Goal: Book appointment/travel/reservation

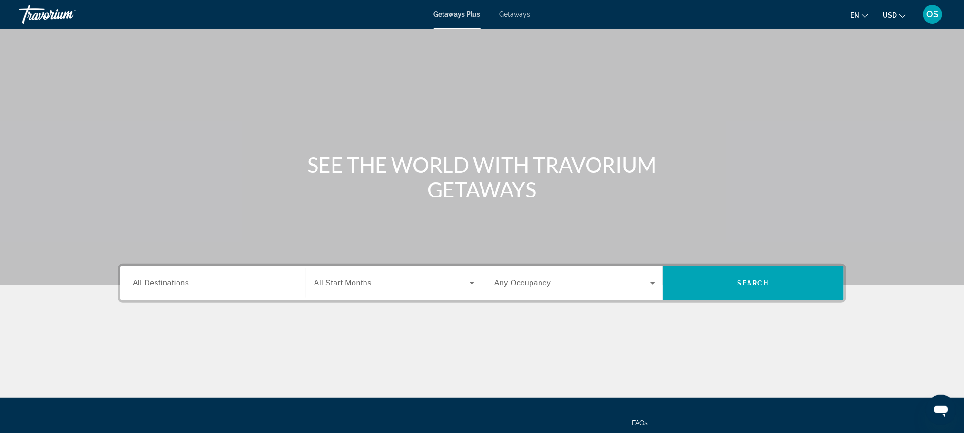
click at [521, 10] on span "Getaways" at bounding box center [515, 14] width 31 height 8
click at [899, 15] on icon "Change currency" at bounding box center [902, 15] width 7 height 7
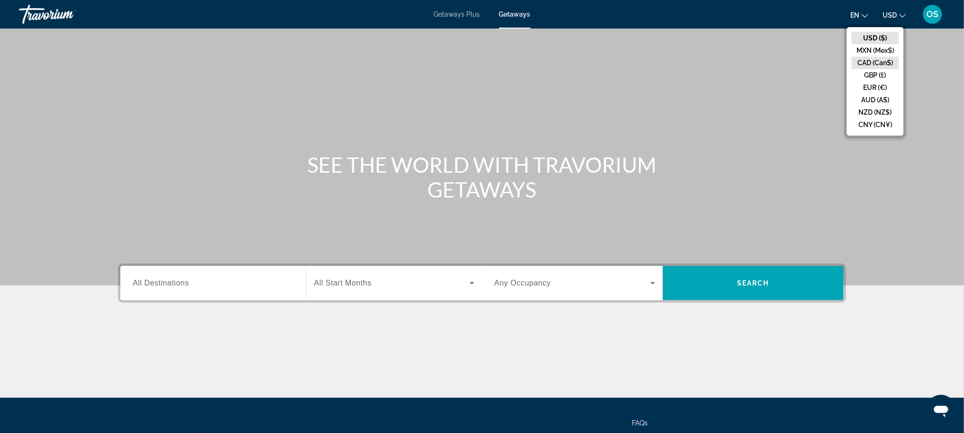
click at [882, 60] on button "CAD (Can$)" at bounding box center [875, 63] width 47 height 12
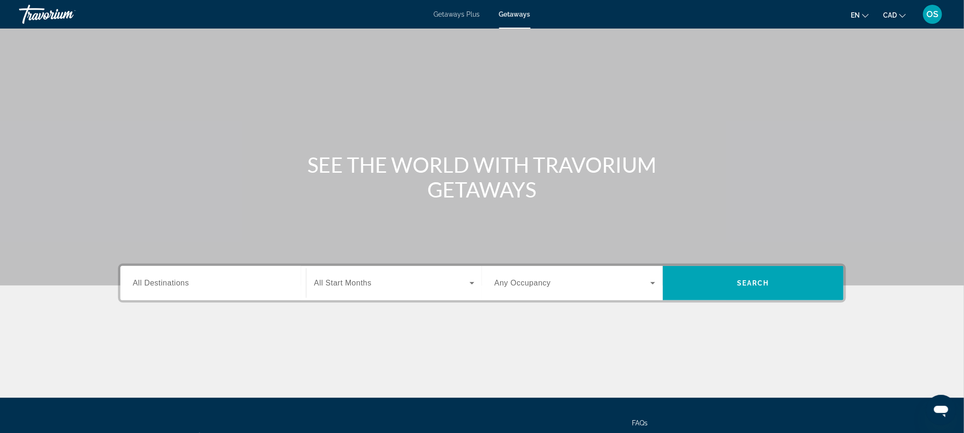
click at [164, 293] on div "Search widget" at bounding box center [213, 283] width 161 height 27
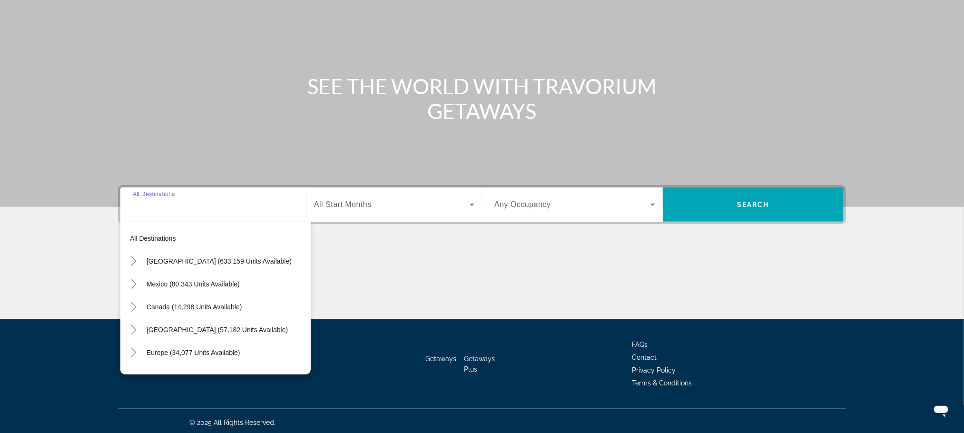
scroll to position [80, 0]
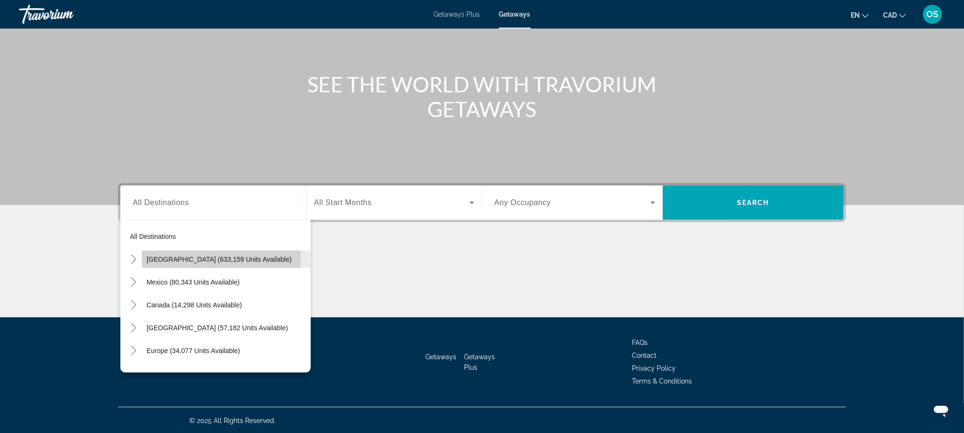
click at [168, 256] on span "United States (633,159 units available)" at bounding box center [219, 260] width 145 height 8
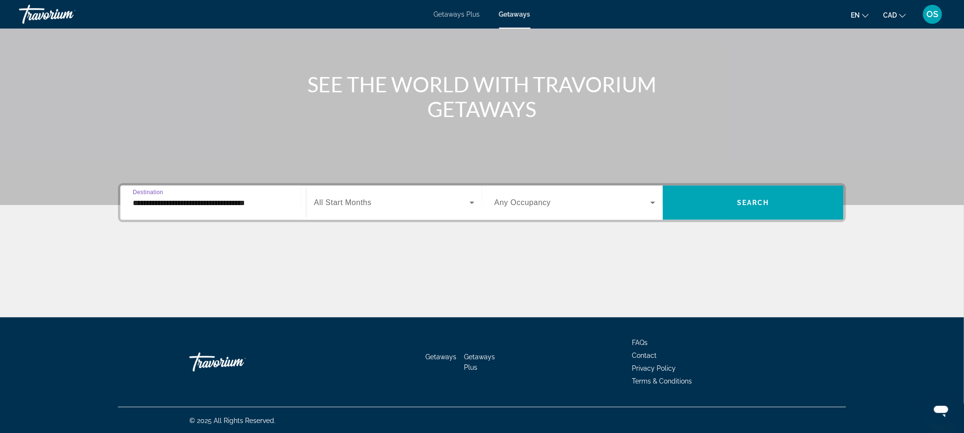
click at [183, 204] on input "**********" at bounding box center [213, 202] width 161 height 11
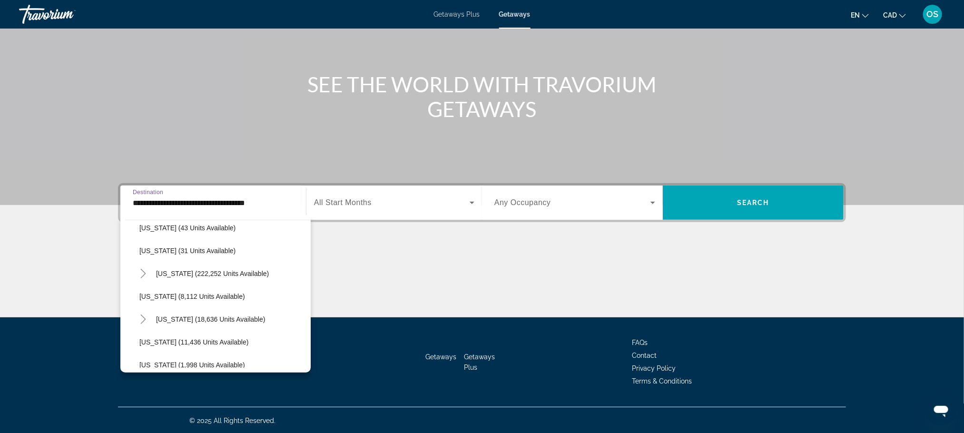
scroll to position [148, 0]
click at [174, 268] on span "[US_STATE] (222,252 units available)" at bounding box center [212, 272] width 113 height 8
type input "**********"
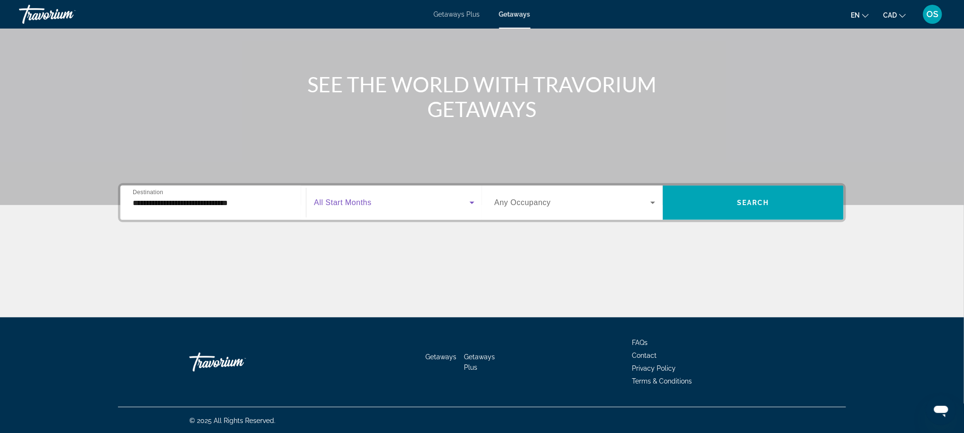
click at [472, 203] on icon "Search widget" at bounding box center [471, 202] width 11 height 11
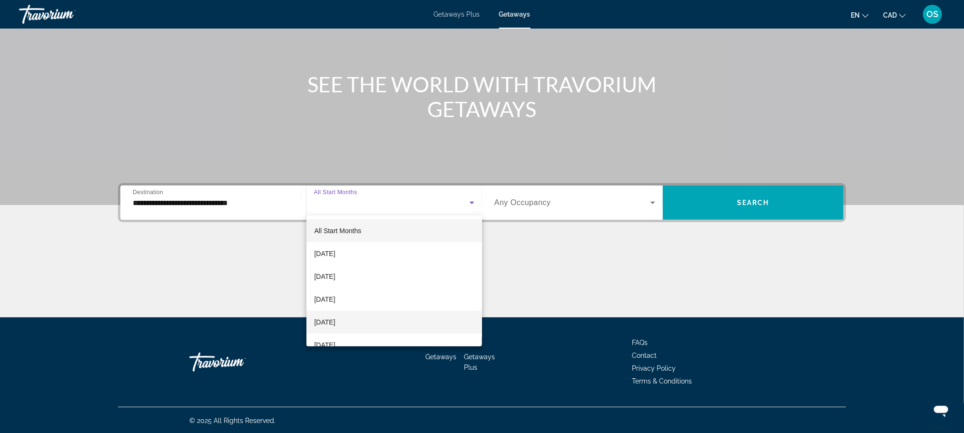
click at [376, 320] on mat-option "[DATE]" at bounding box center [394, 322] width 176 height 23
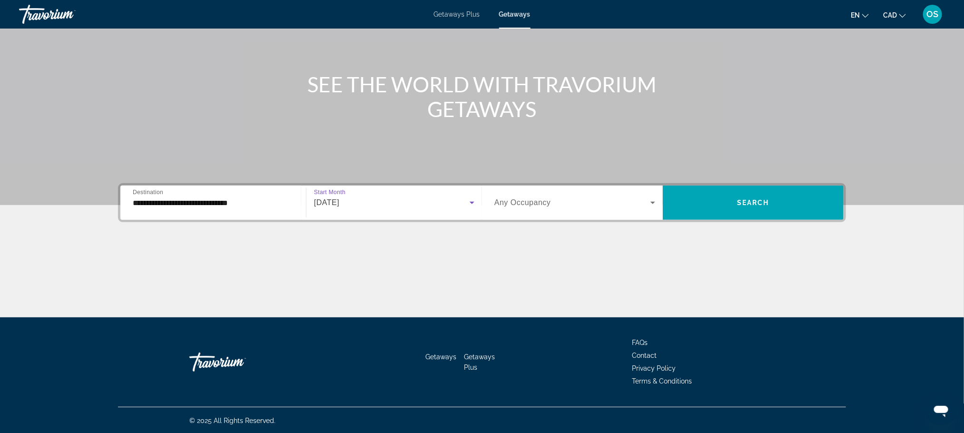
click at [654, 200] on icon "Search widget" at bounding box center [652, 202] width 11 height 11
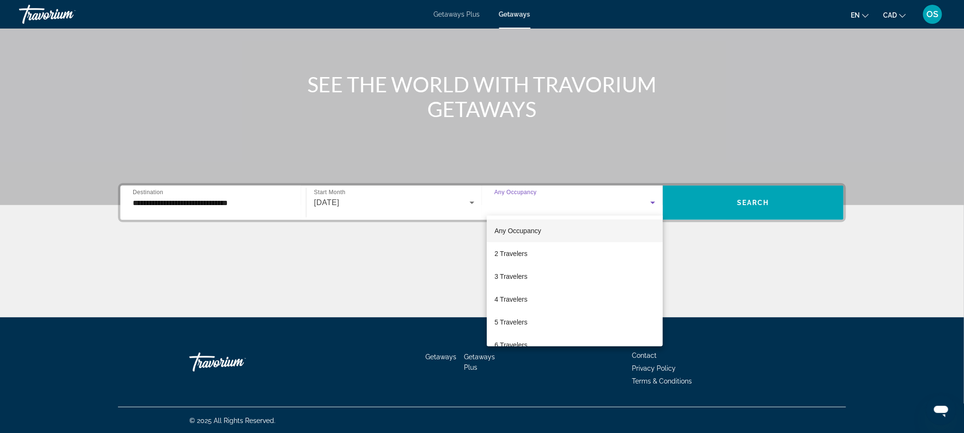
click at [750, 203] on div at bounding box center [482, 216] width 964 height 433
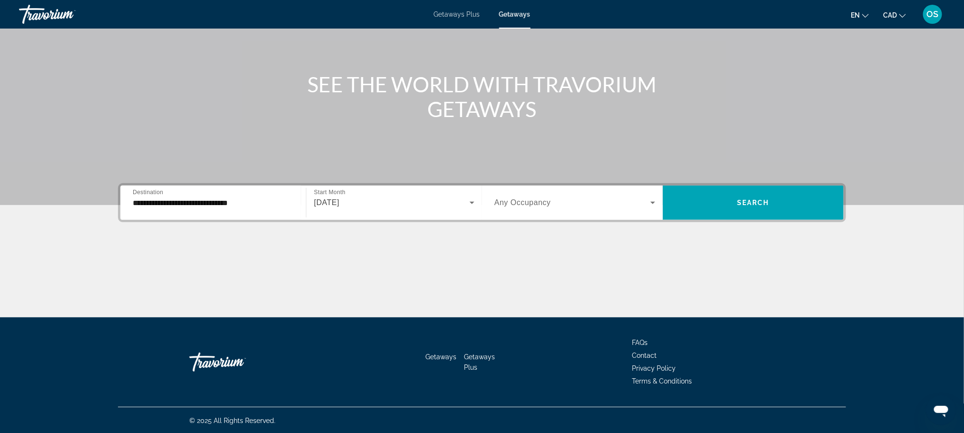
click at [750, 203] on span "Search" at bounding box center [753, 203] width 32 height 8
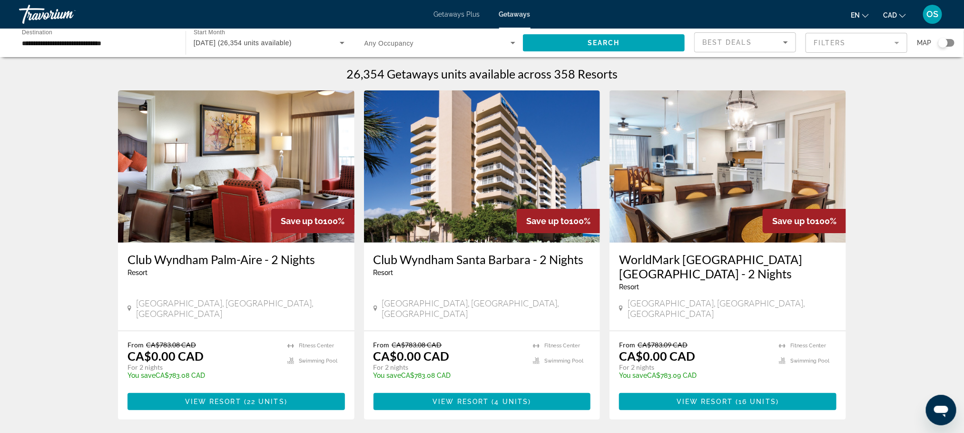
click at [895, 42] on mat-form-field "Filters" at bounding box center [857, 43] width 102 height 20
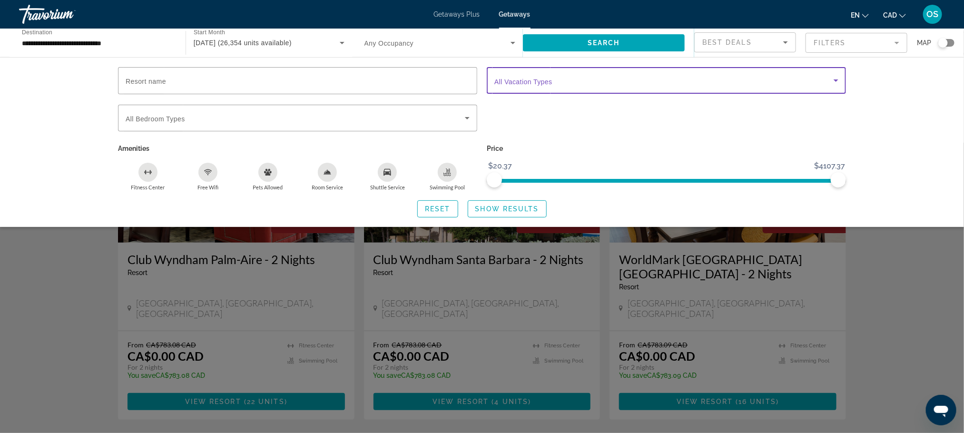
click at [836, 80] on icon "Search widget" at bounding box center [836, 80] width 5 height 2
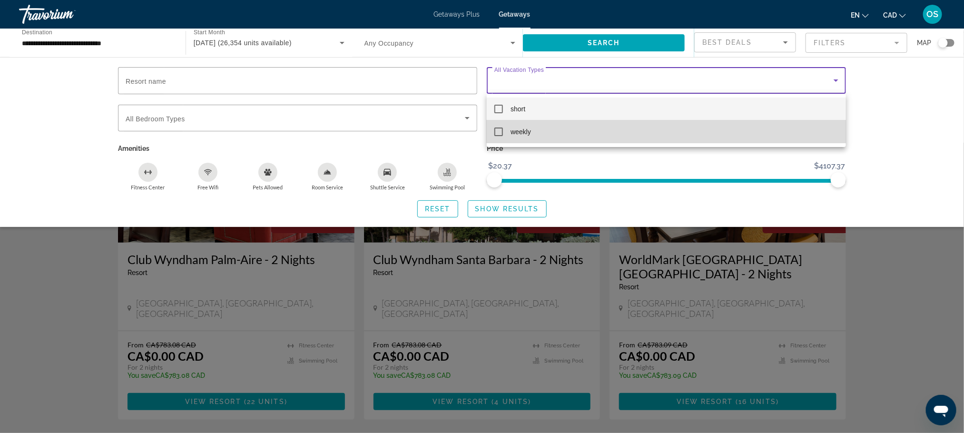
click at [501, 133] on mat-pseudo-checkbox at bounding box center [498, 132] width 9 height 9
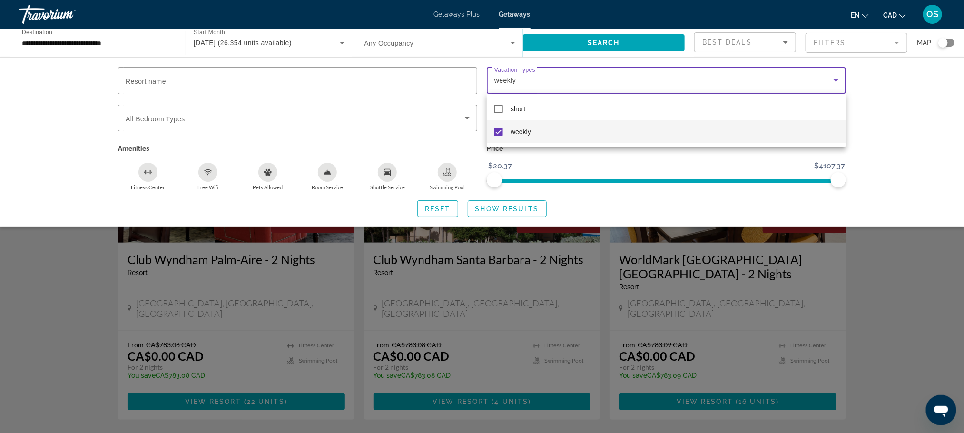
click at [487, 211] on div at bounding box center [482, 216] width 964 height 433
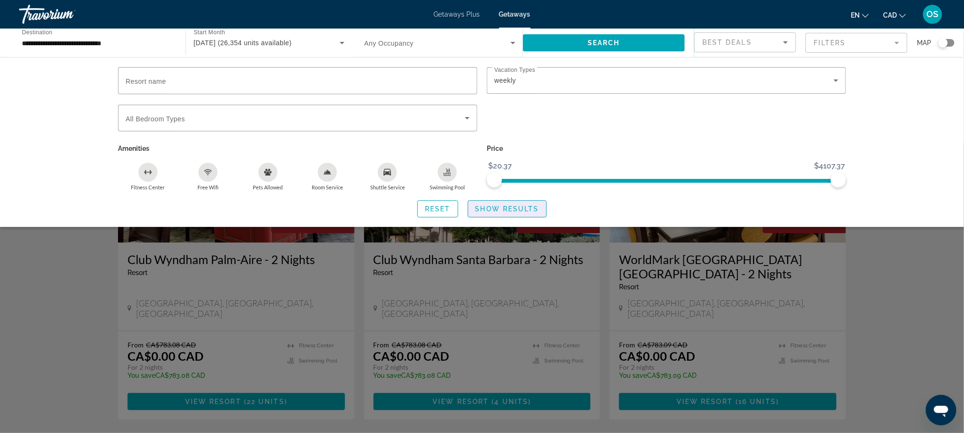
click at [487, 211] on span "Show Results" at bounding box center [507, 209] width 64 height 8
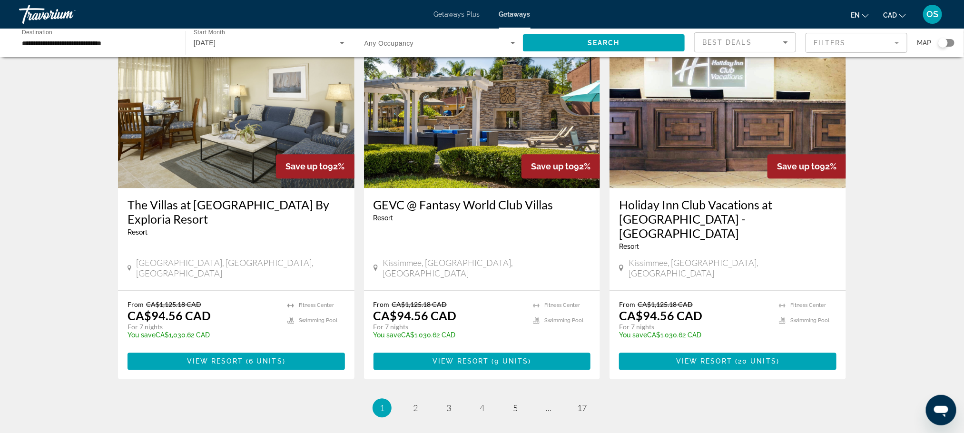
scroll to position [1077, 0]
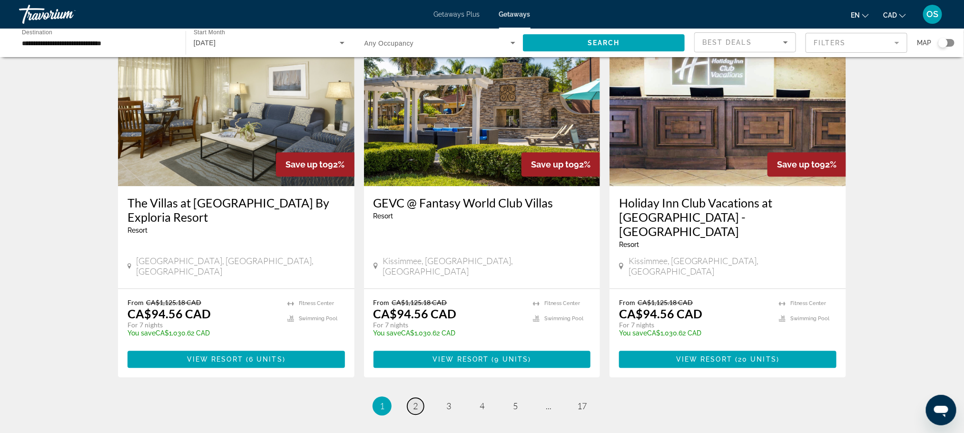
click at [418, 398] on link "page 2" at bounding box center [415, 406] width 17 height 17
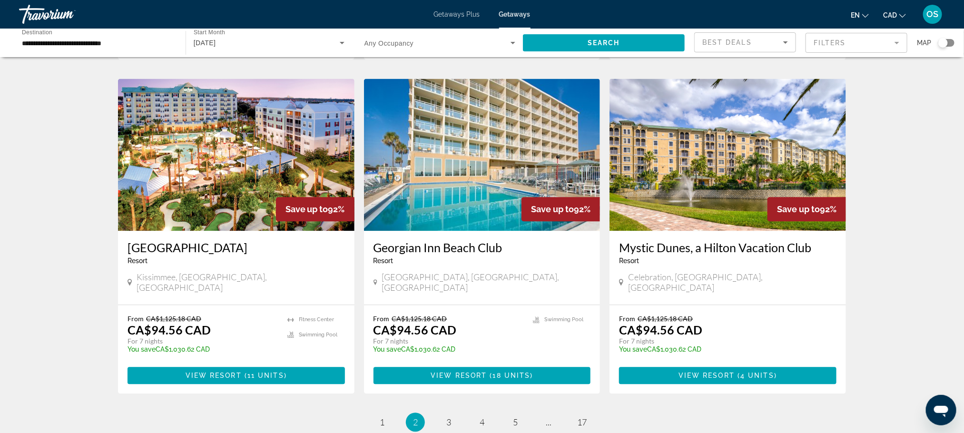
scroll to position [1121, 0]
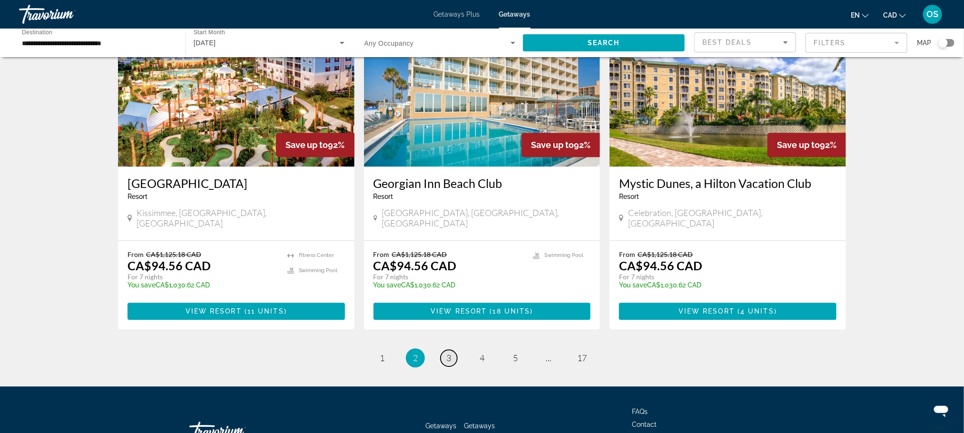
click at [449, 353] on span "3" at bounding box center [448, 358] width 5 height 10
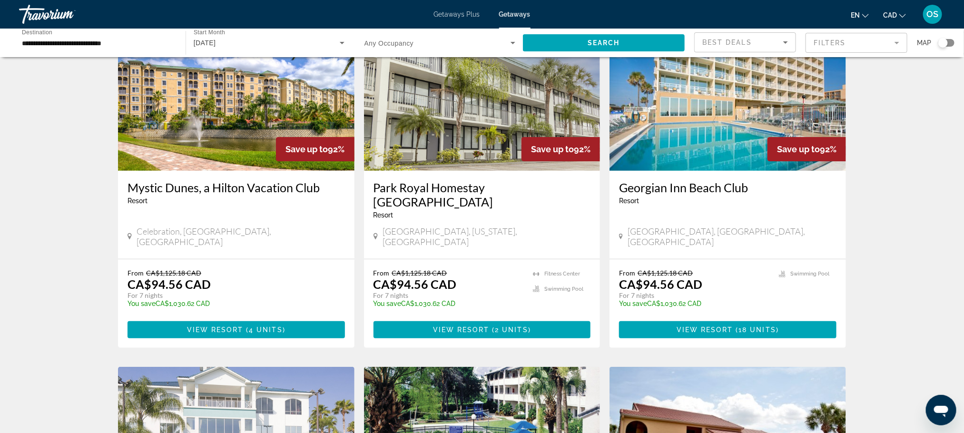
scroll to position [83, 0]
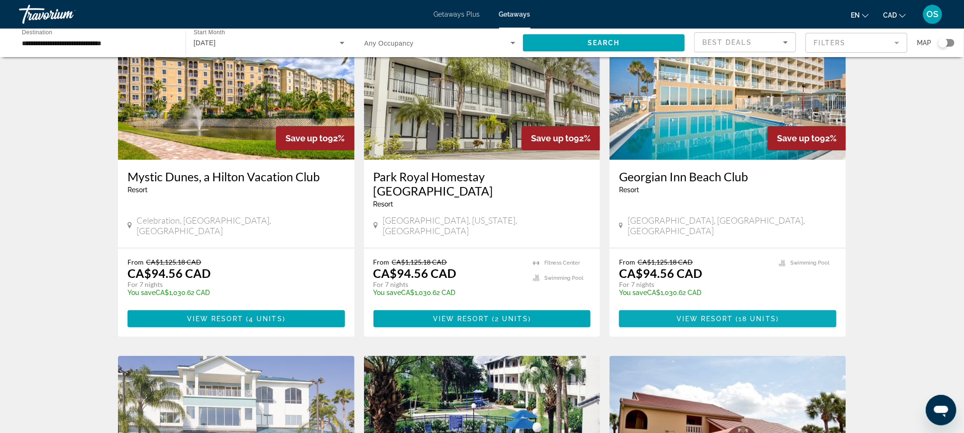
click at [697, 315] on span "View Resort" at bounding box center [705, 319] width 56 height 8
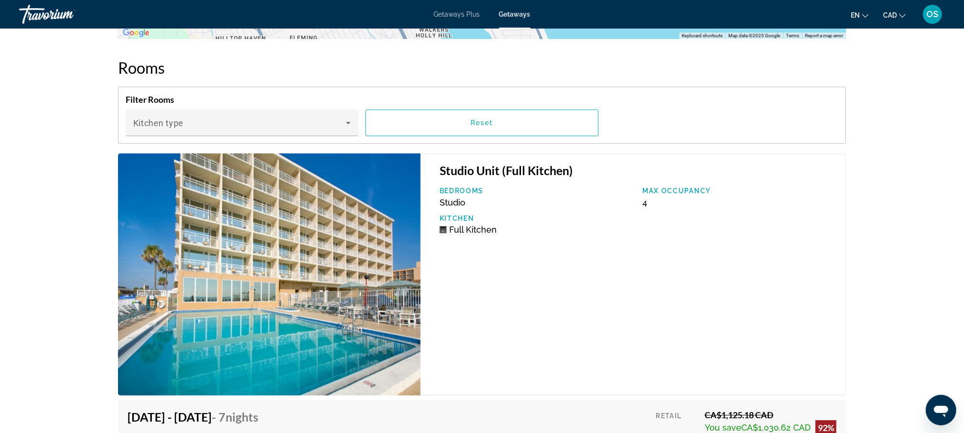
scroll to position [1413, 0]
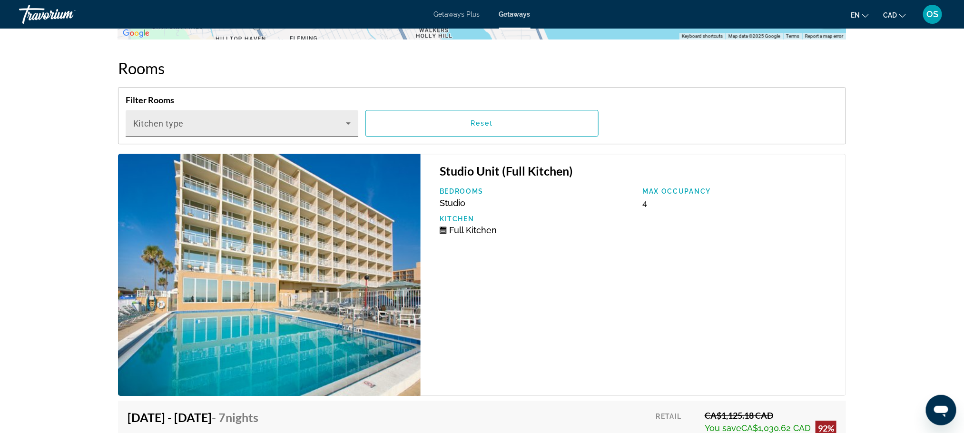
click at [349, 125] on icon "Main content" at bounding box center [348, 123] width 5 height 2
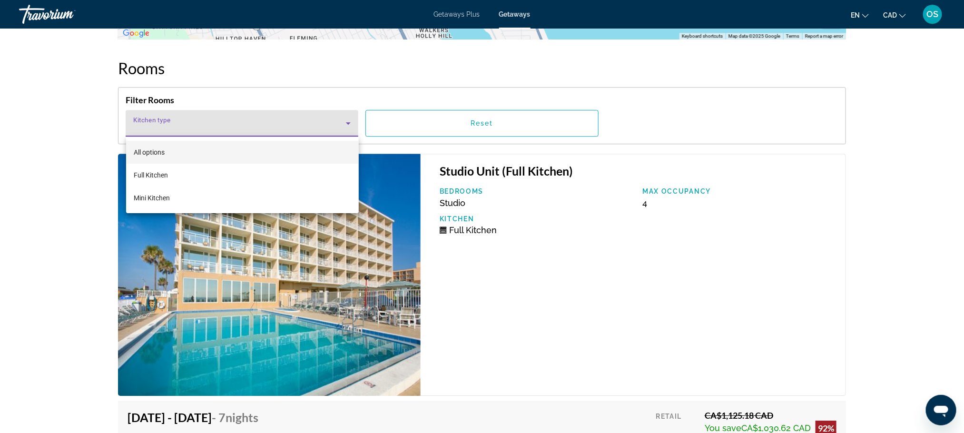
click at [347, 73] on div at bounding box center [482, 216] width 964 height 433
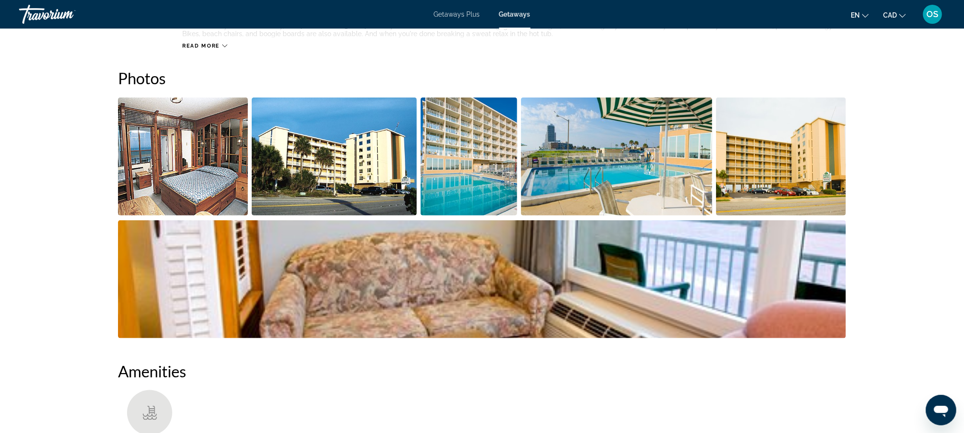
scroll to position [411, 0]
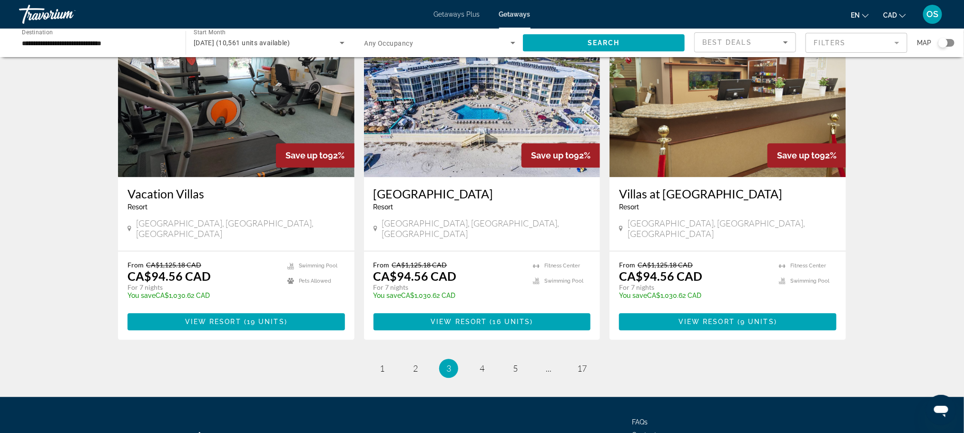
scroll to position [1091, 0]
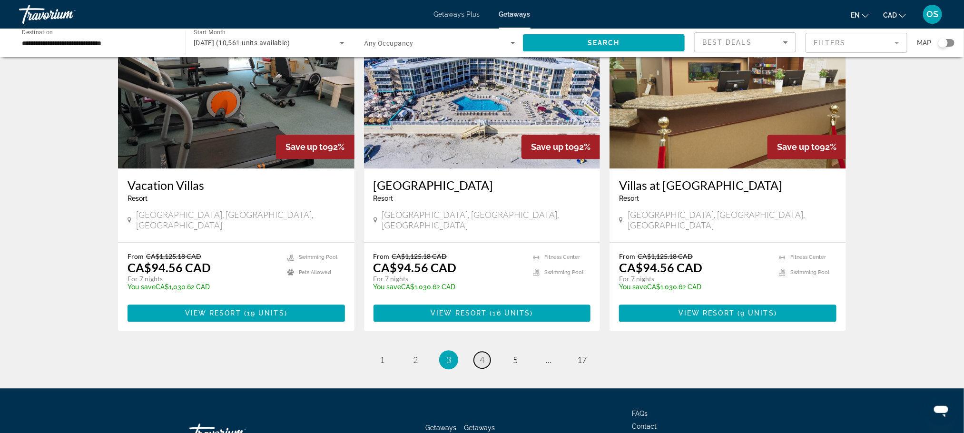
click at [483, 355] on span "4" at bounding box center [482, 360] width 5 height 10
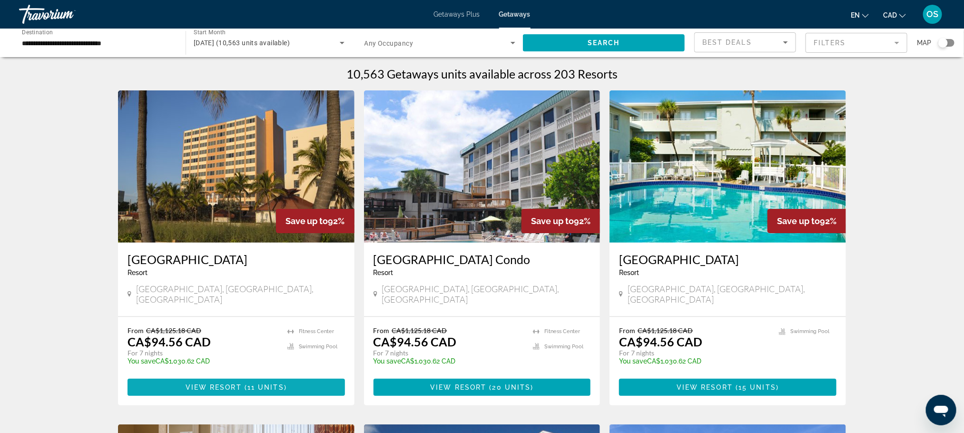
click at [212, 384] on span "View Resort" at bounding box center [214, 388] width 56 height 8
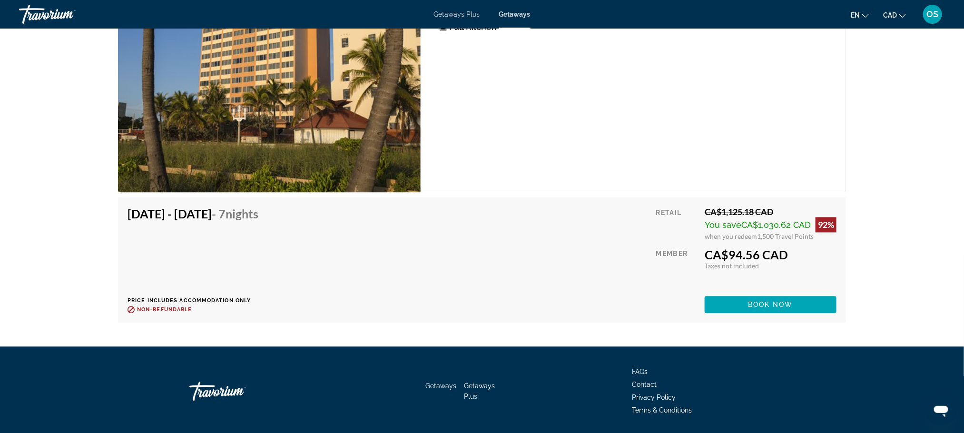
scroll to position [2891, 0]
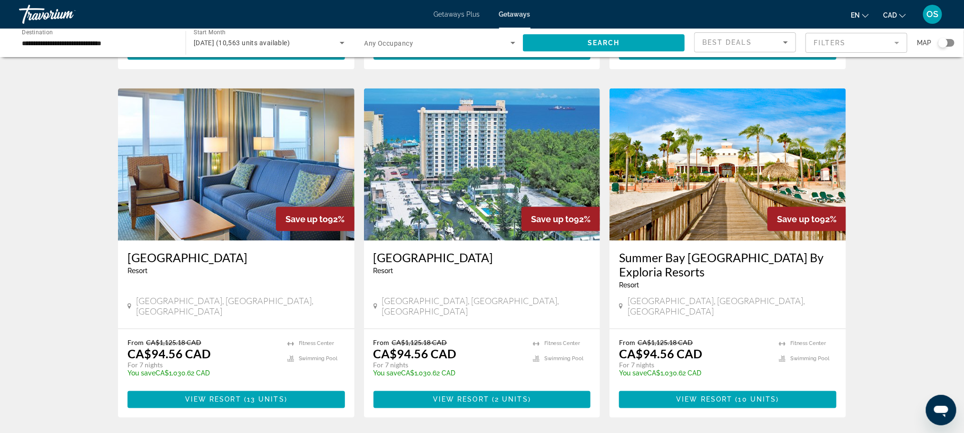
scroll to position [671, 0]
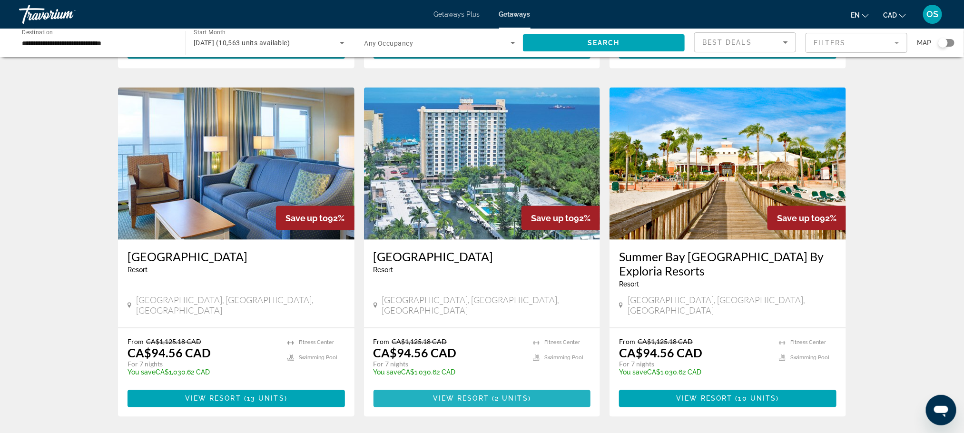
click at [448, 395] on span "View Resort" at bounding box center [461, 399] width 56 height 8
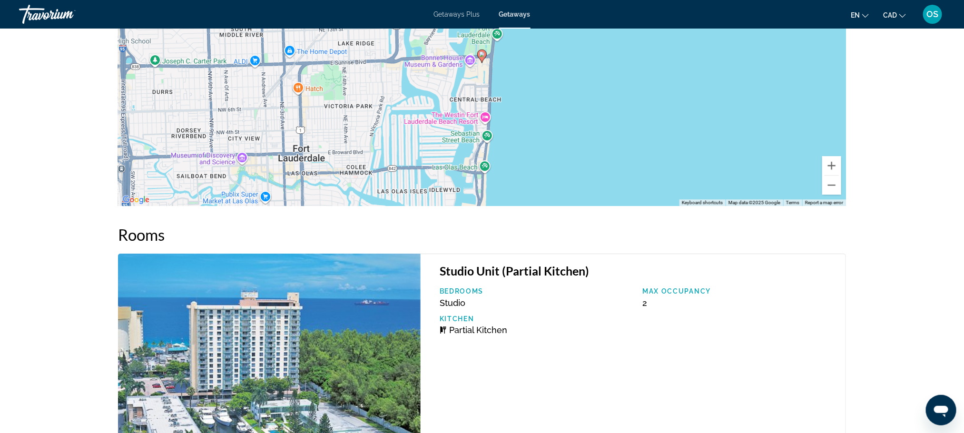
scroll to position [1578, 0]
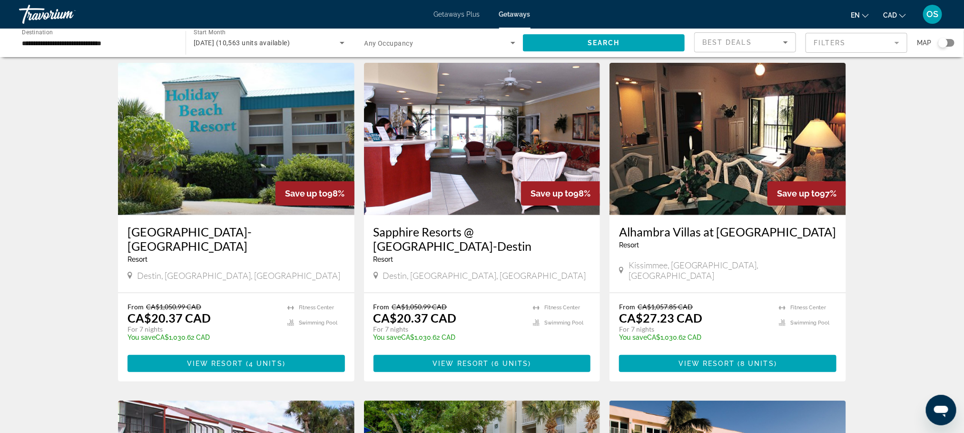
scroll to position [30, 0]
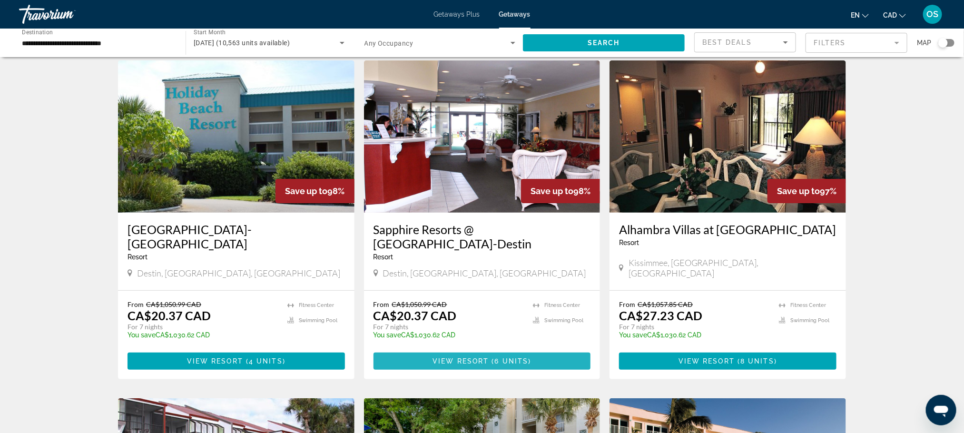
click at [510, 365] on span "View Resort ( 6 units )" at bounding box center [482, 361] width 99 height 8
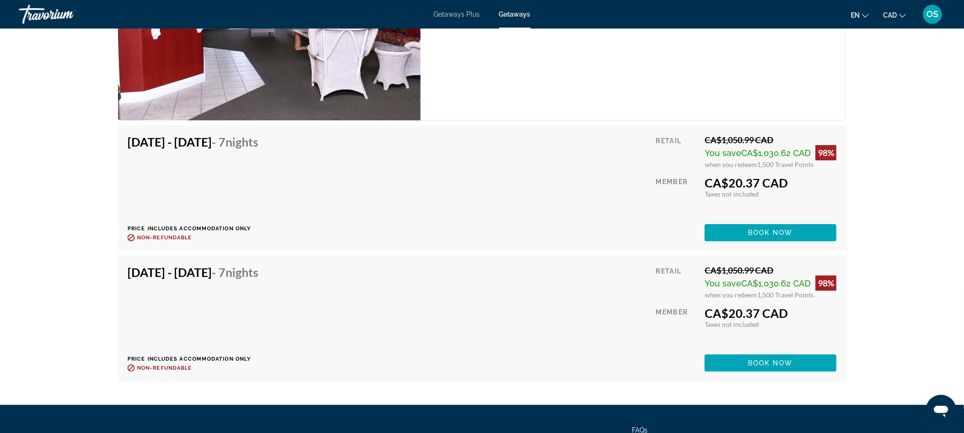
scroll to position [1976, 0]
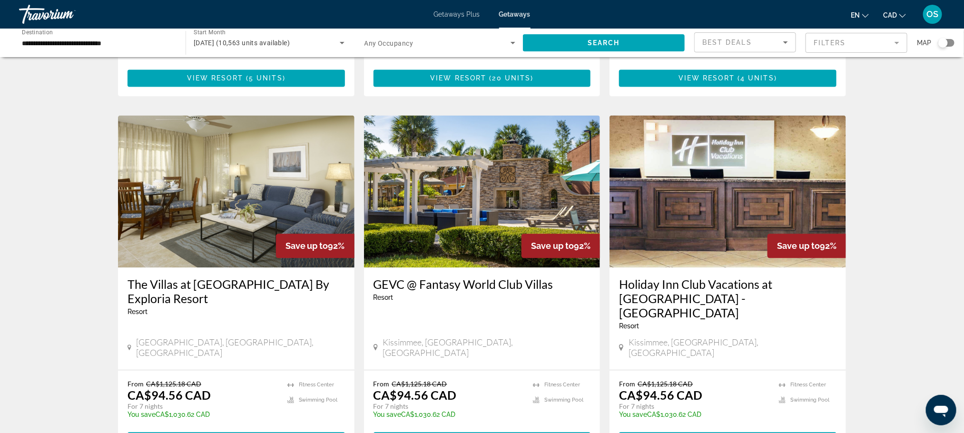
scroll to position [1150, 0]
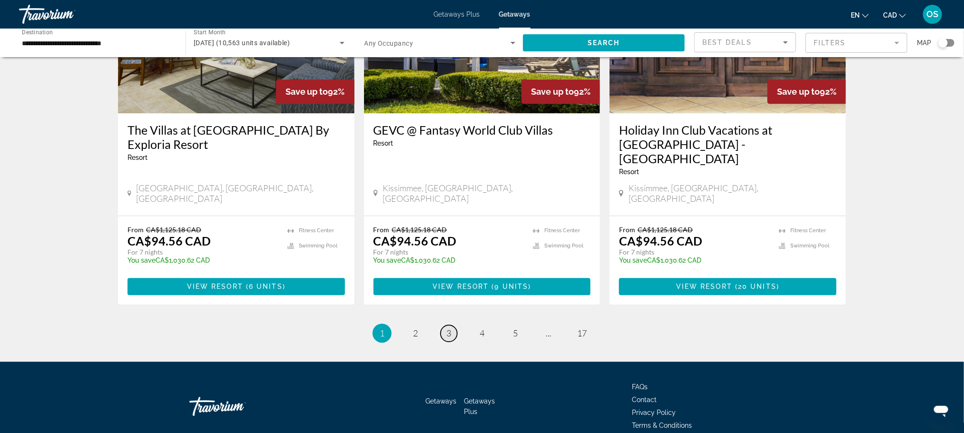
click at [451, 328] on span "3" at bounding box center [448, 333] width 5 height 10
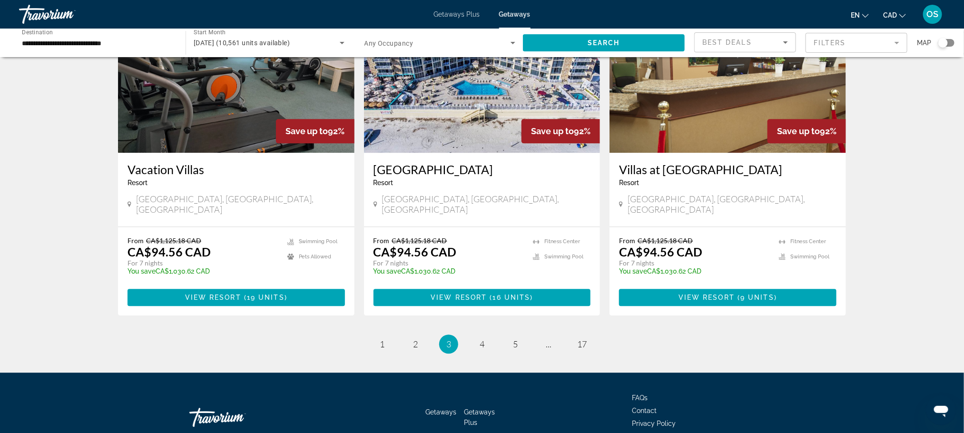
scroll to position [1107, 0]
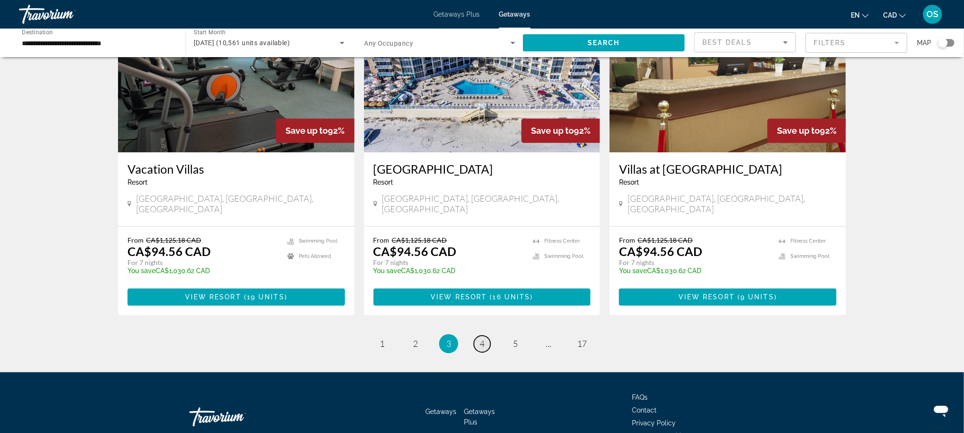
click at [485, 335] on link "page 4" at bounding box center [482, 343] width 17 height 17
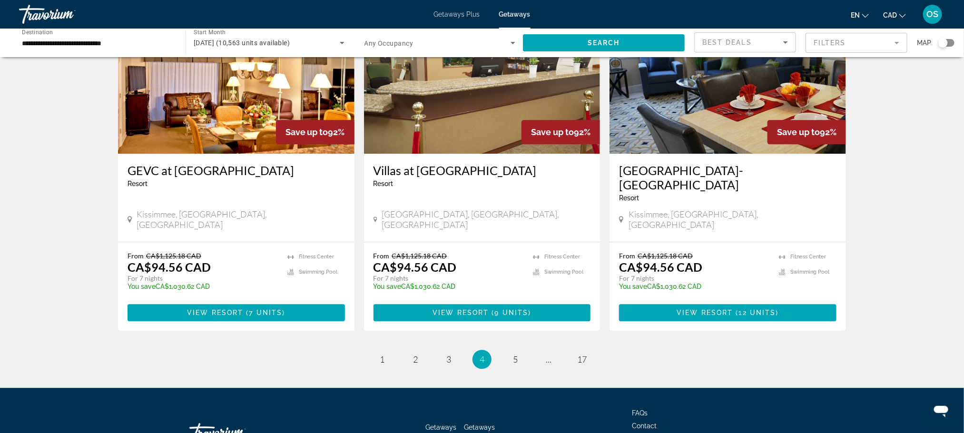
scroll to position [1107, 0]
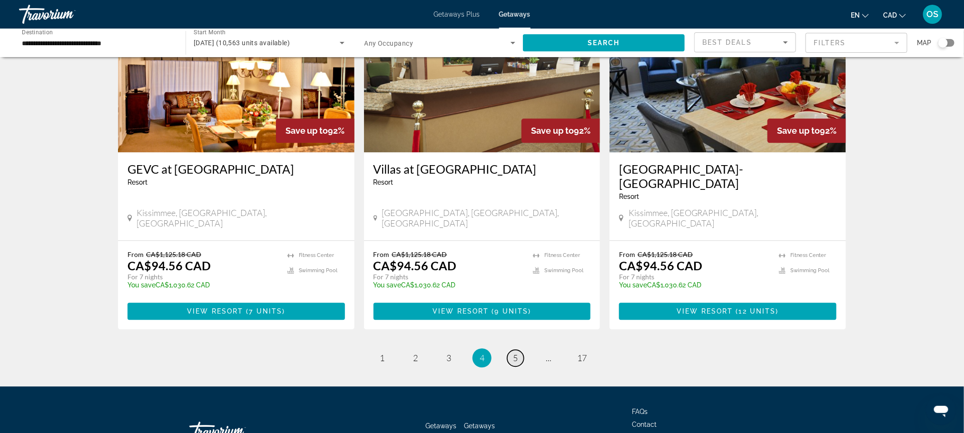
click at [515, 353] on span "5" at bounding box center [515, 358] width 5 height 10
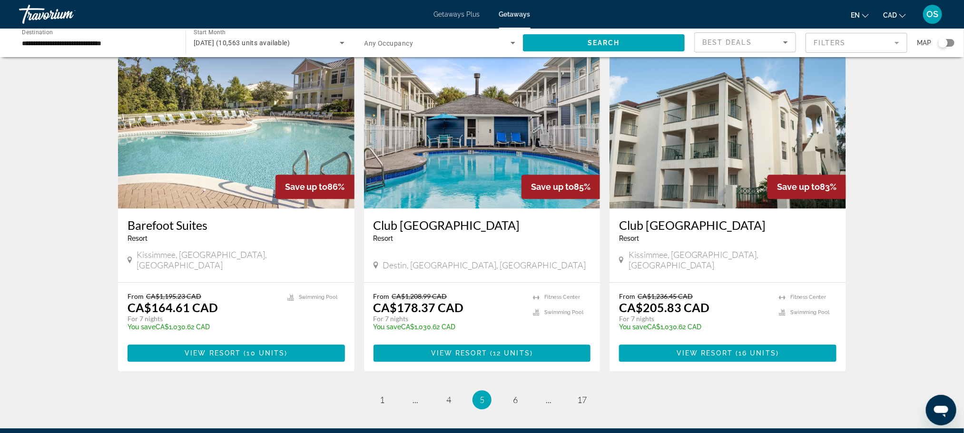
scroll to position [1051, 0]
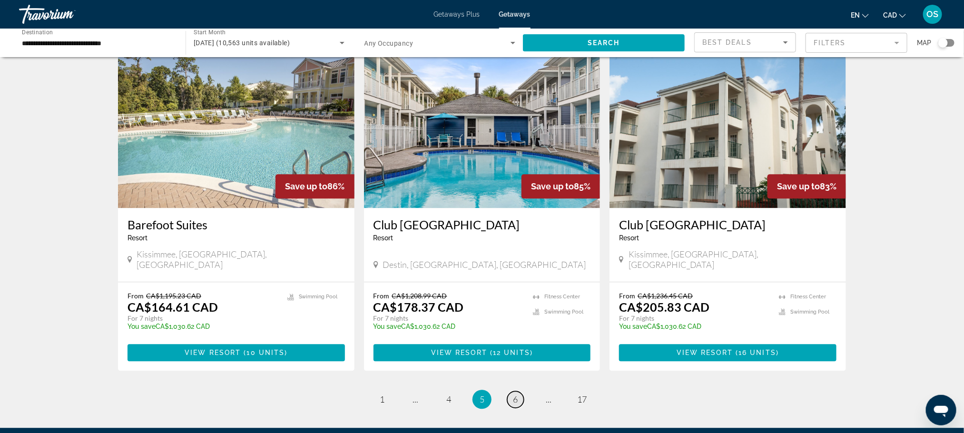
click at [514, 394] on span "6" at bounding box center [515, 399] width 5 height 10
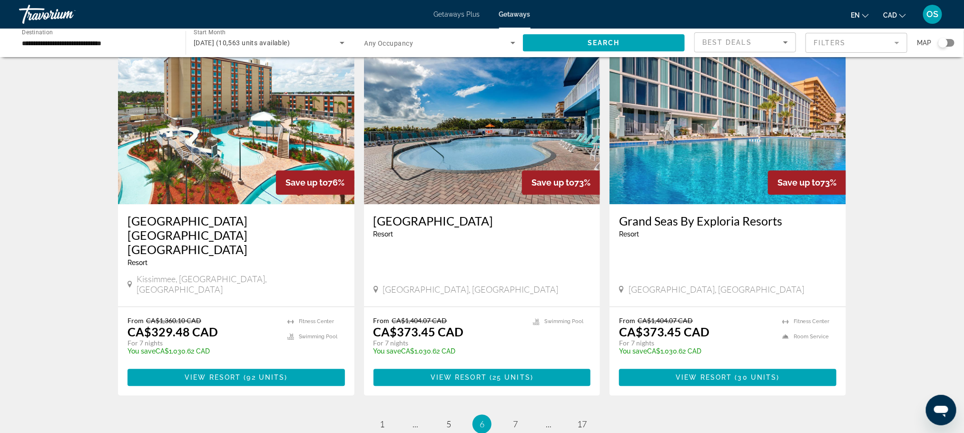
scroll to position [1135, 0]
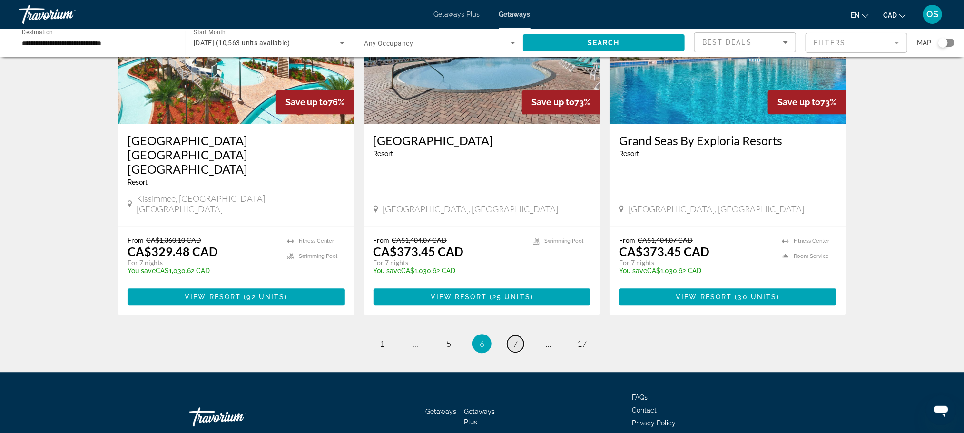
click at [515, 338] on span "7" at bounding box center [515, 343] width 5 height 10
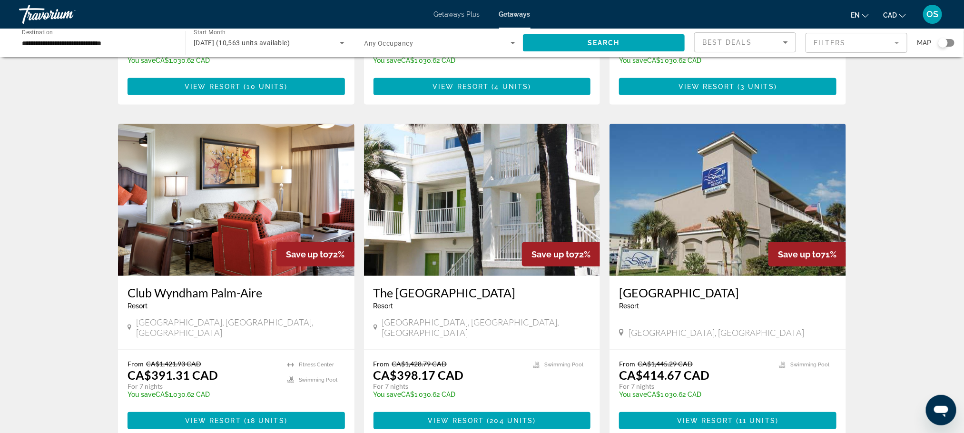
scroll to position [291, 0]
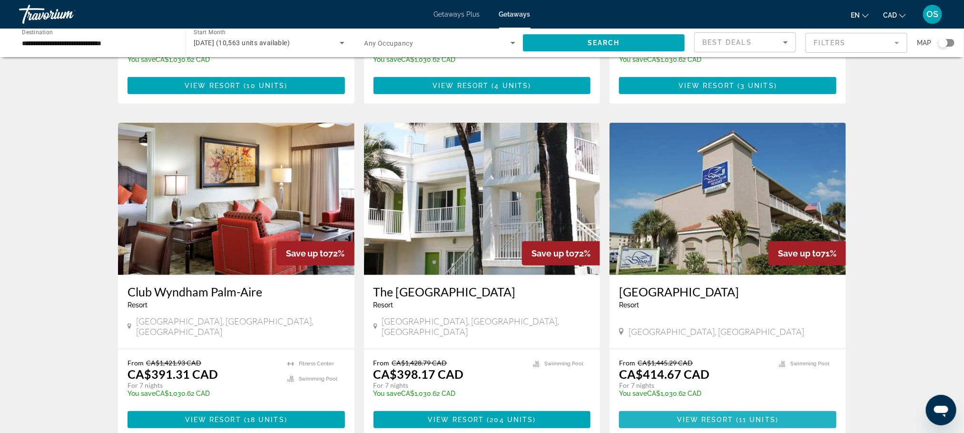
click at [745, 416] on span "11 units" at bounding box center [757, 420] width 37 height 8
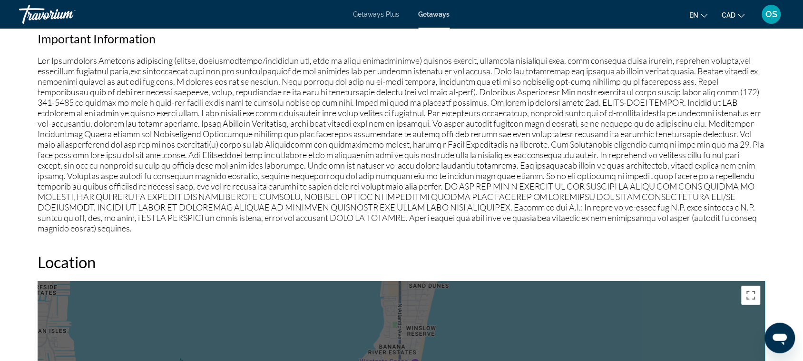
scroll to position [917, 0]
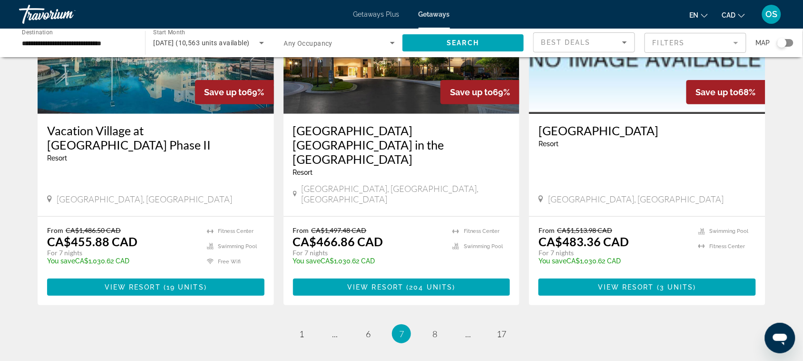
scroll to position [1157, 0]
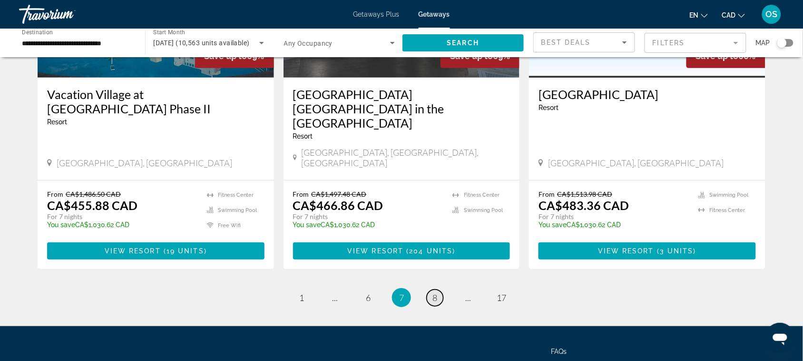
click at [436, 292] on span "8" at bounding box center [435, 297] width 5 height 10
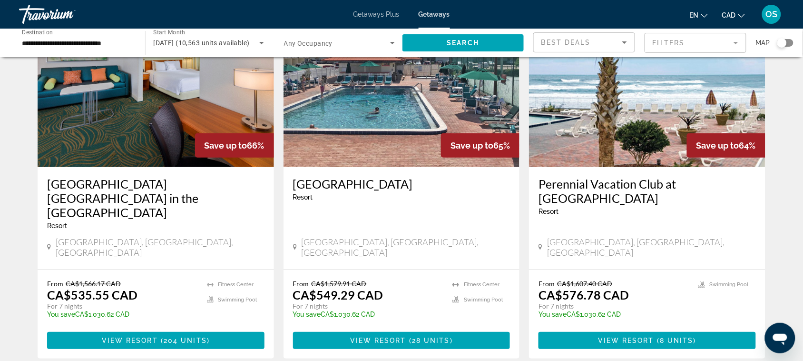
scroll to position [1111, 0]
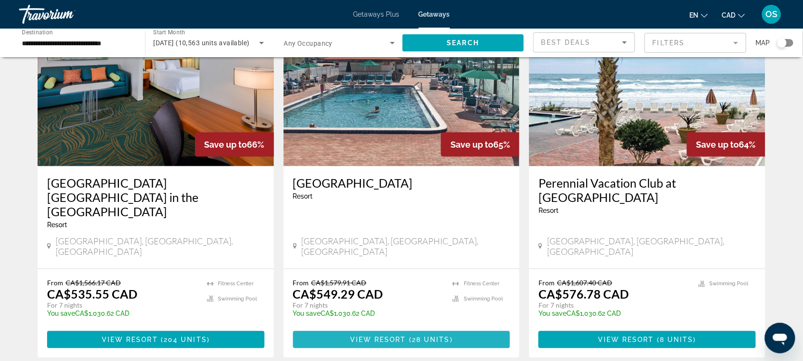
click at [430, 335] on span "28 units" at bounding box center [431, 339] width 38 height 8
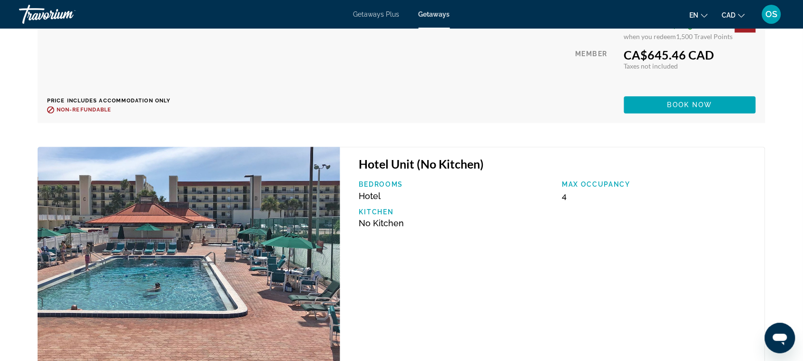
scroll to position [2792, 0]
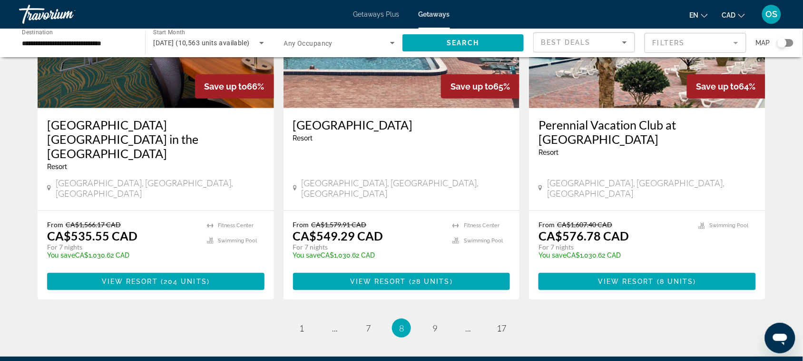
scroll to position [1197, 0]
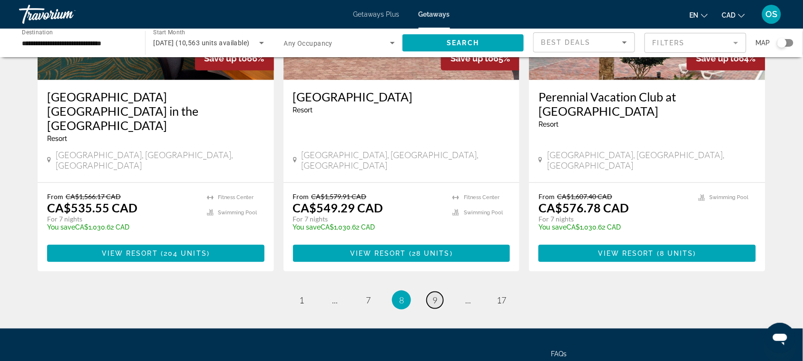
click at [436, 295] on span "9" at bounding box center [435, 300] width 5 height 10
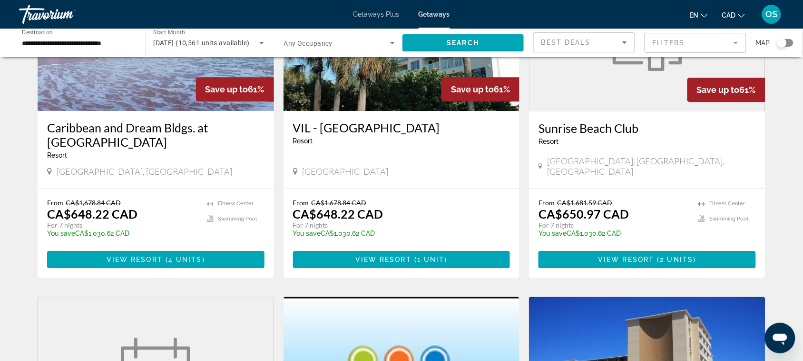
scroll to position [802, 0]
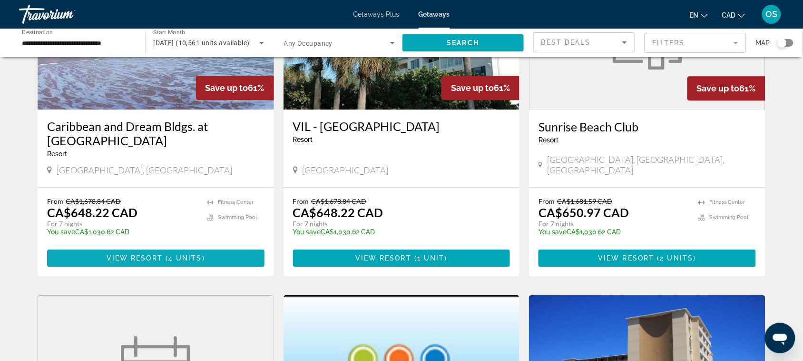
click at [168, 254] on span "( 4 units )" at bounding box center [184, 258] width 42 height 8
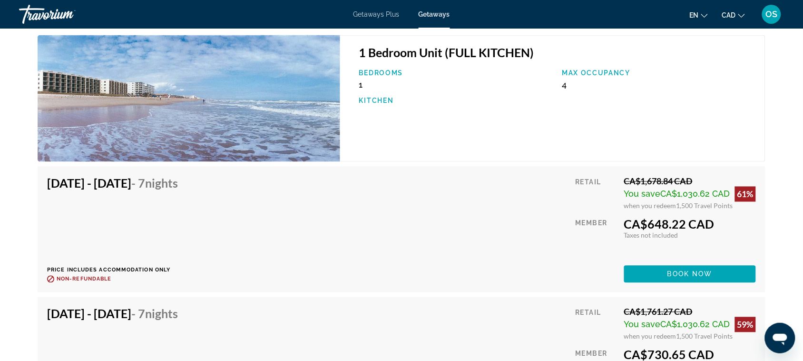
scroll to position [1497, 0]
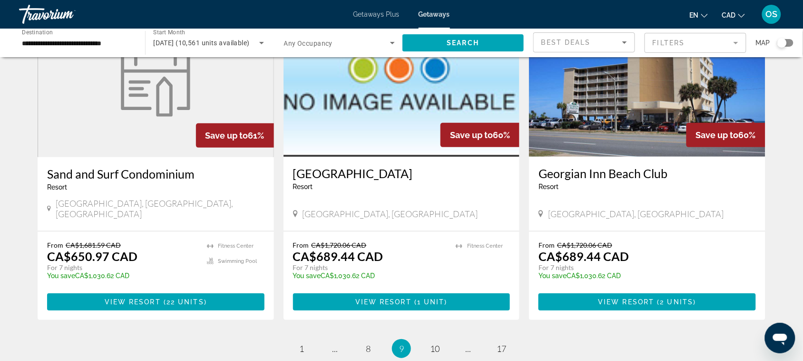
scroll to position [1135, 0]
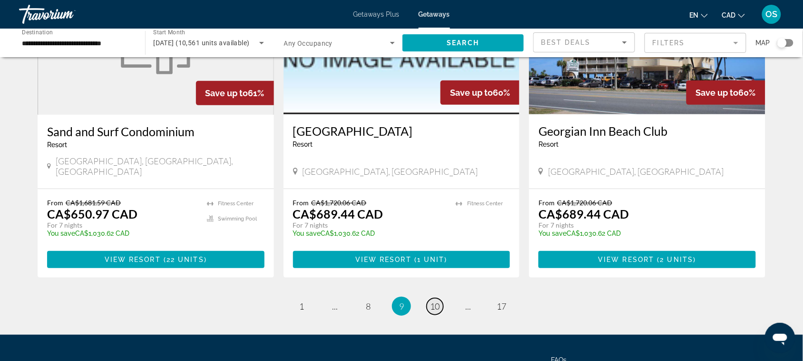
click at [434, 301] on span "10" at bounding box center [435, 306] width 10 height 10
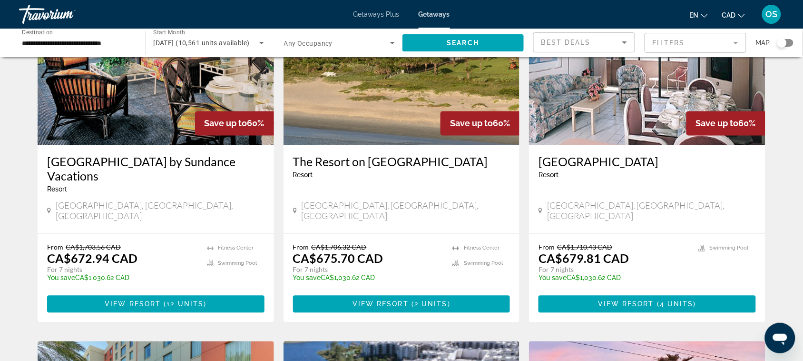
scroll to position [436, 0]
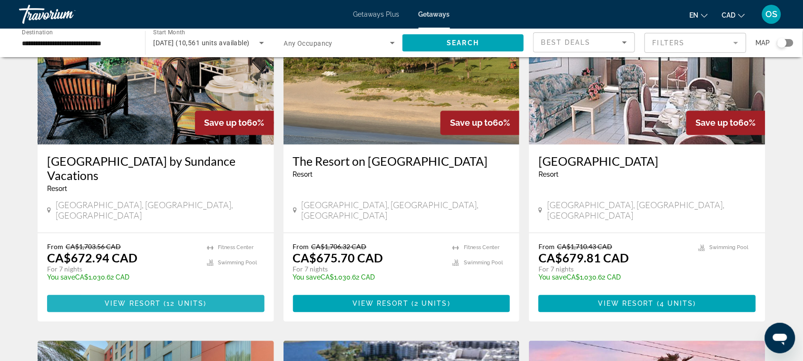
click at [113, 292] on span "Main content" at bounding box center [155, 303] width 217 height 23
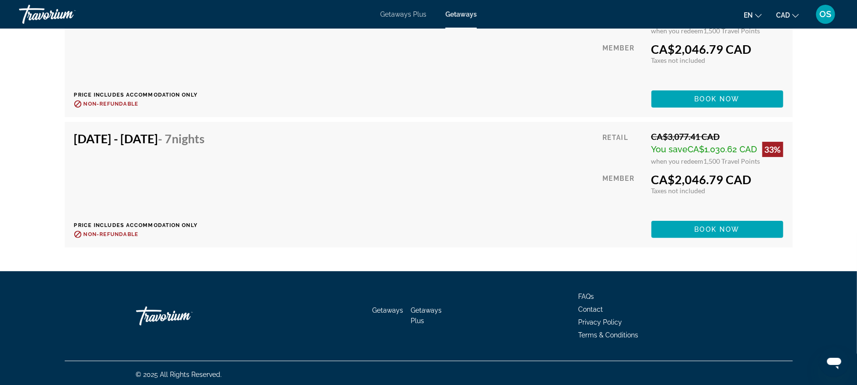
scroll to position [2671, 0]
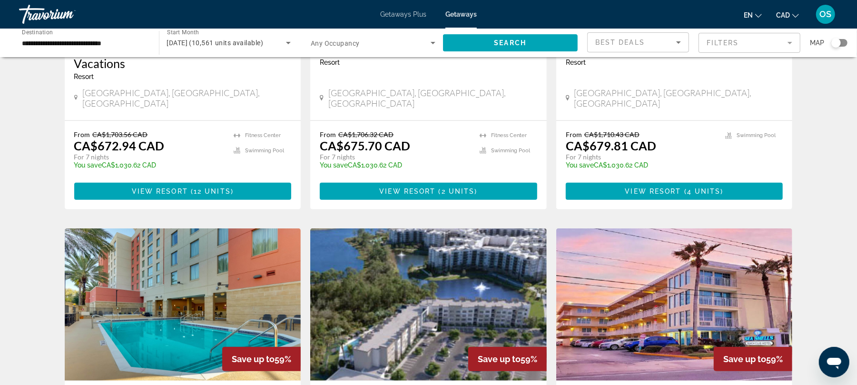
scroll to position [547, 0]
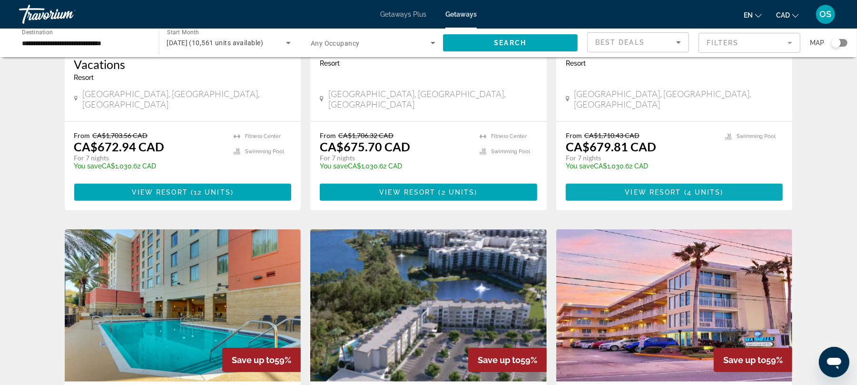
click at [629, 188] on span "View Resort" at bounding box center [653, 192] width 56 height 8
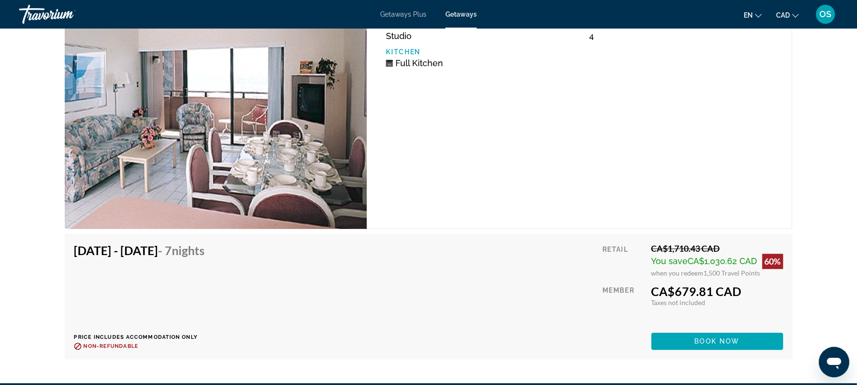
scroll to position [1499, 0]
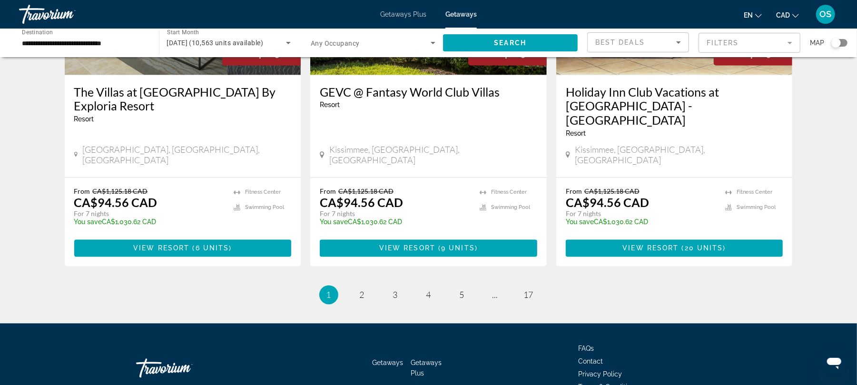
scroll to position [1198, 0]
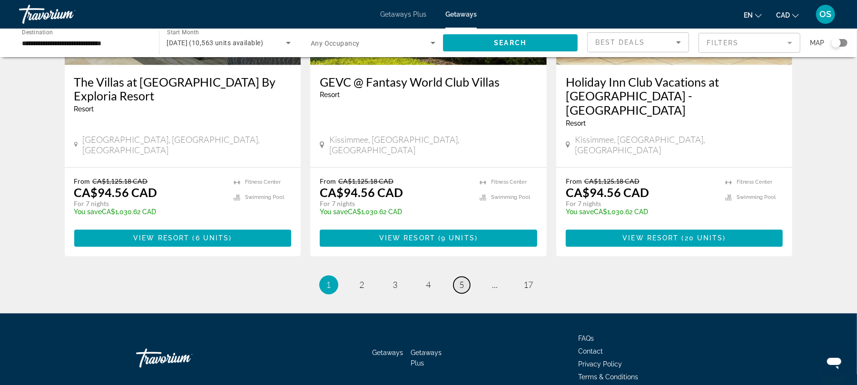
click at [462, 280] on span "5" at bounding box center [462, 285] width 5 height 10
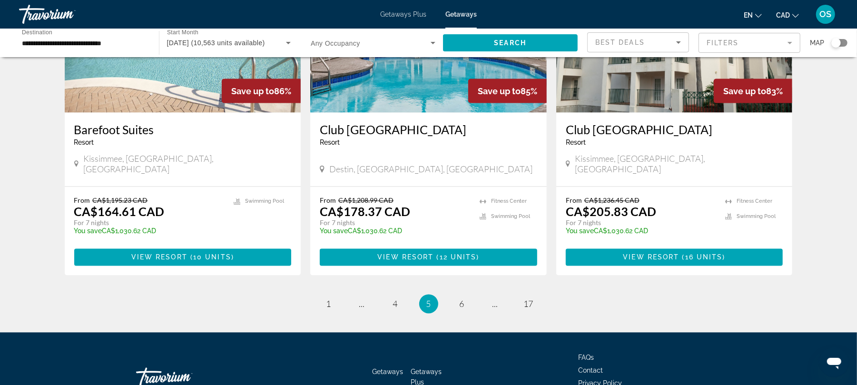
scroll to position [1155, 0]
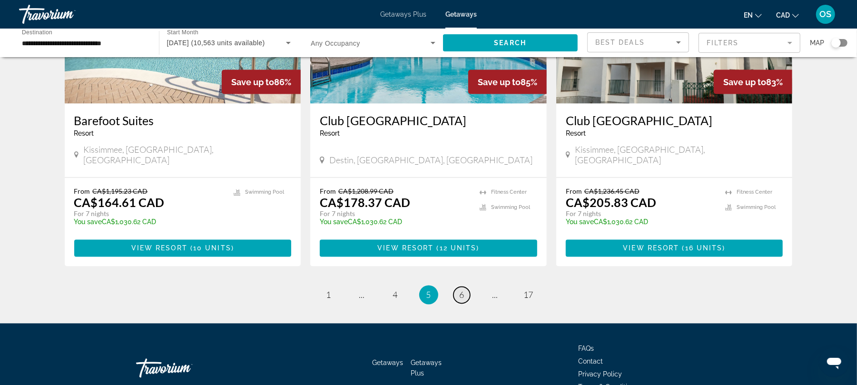
click at [465, 287] on link "page 6" at bounding box center [462, 295] width 17 height 17
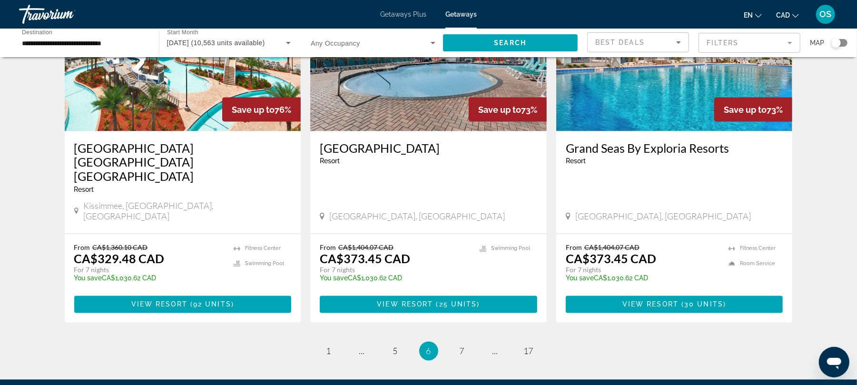
scroll to position [1184, 0]
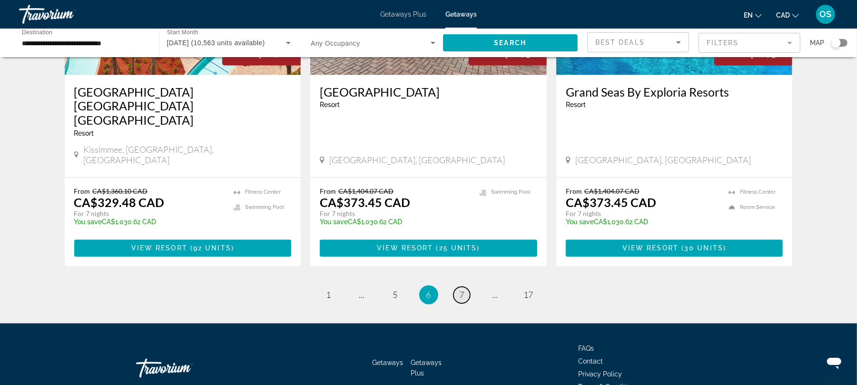
click at [463, 290] on span "7" at bounding box center [462, 295] width 5 height 10
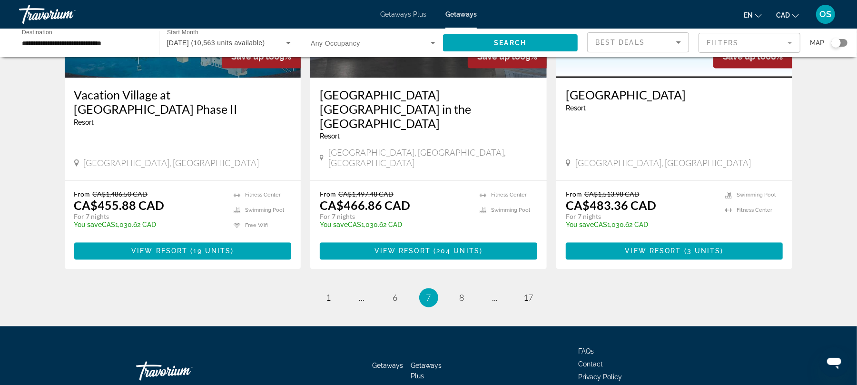
scroll to position [1169, 0]
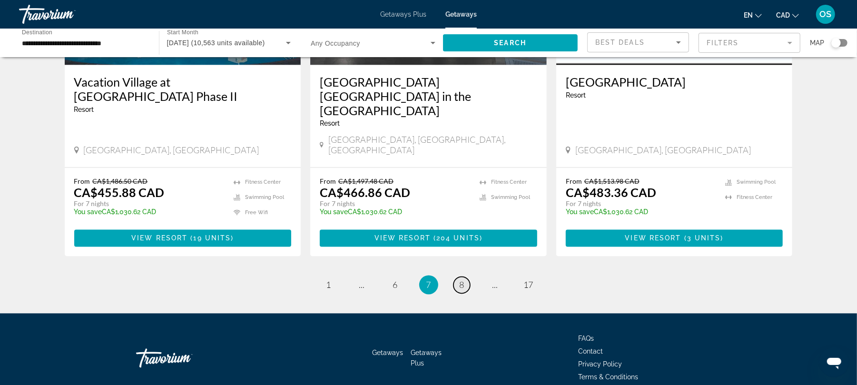
click at [460, 280] on span "8" at bounding box center [462, 285] width 5 height 10
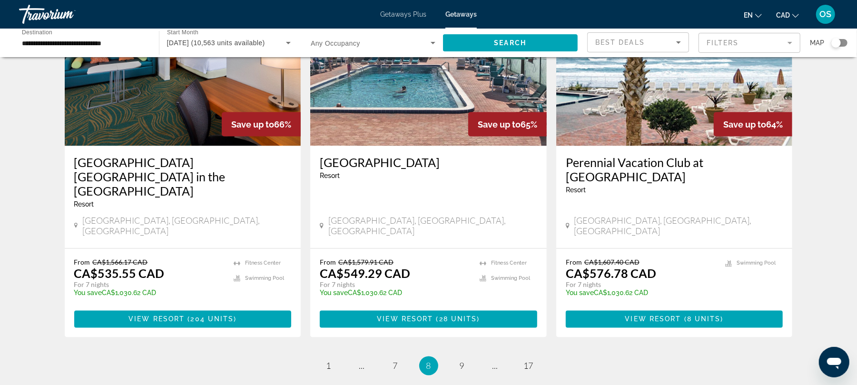
scroll to position [1198, 0]
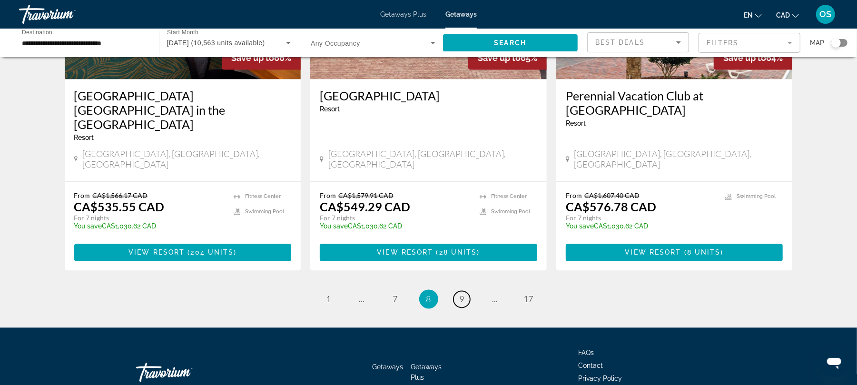
click at [460, 294] on span "9" at bounding box center [462, 299] width 5 height 10
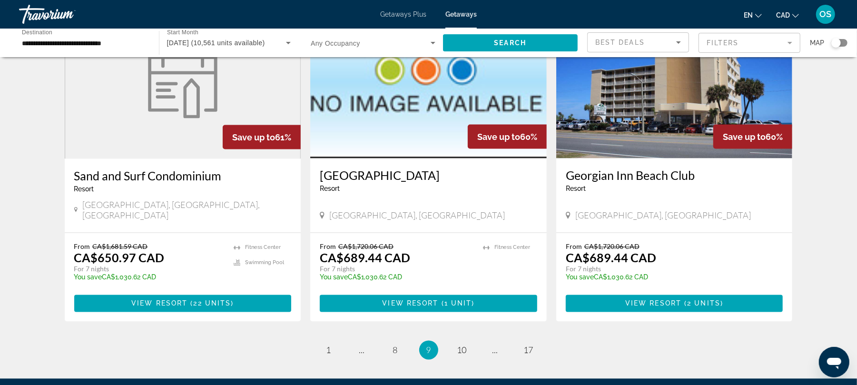
scroll to position [1093, 0]
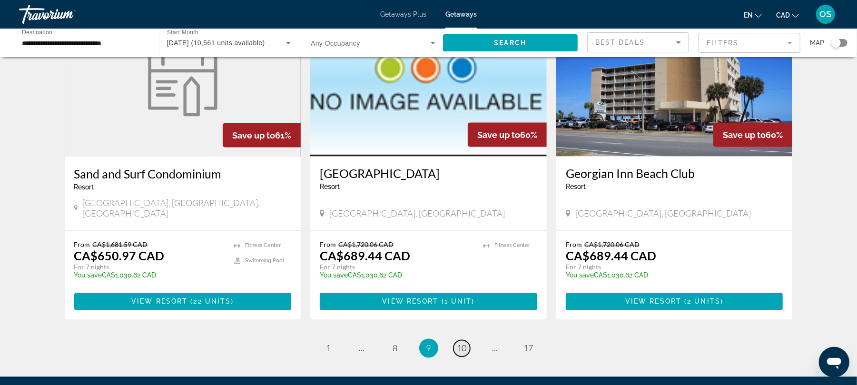
click at [463, 343] on span "10" at bounding box center [462, 348] width 10 height 10
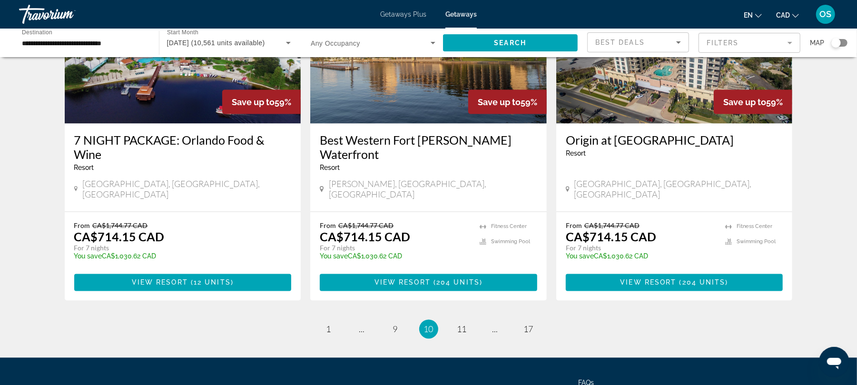
scroll to position [1167, 0]
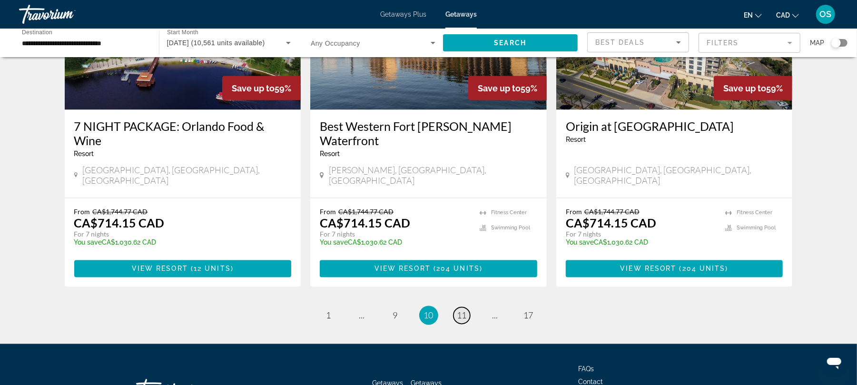
click at [463, 310] on span "11" at bounding box center [462, 315] width 10 height 10
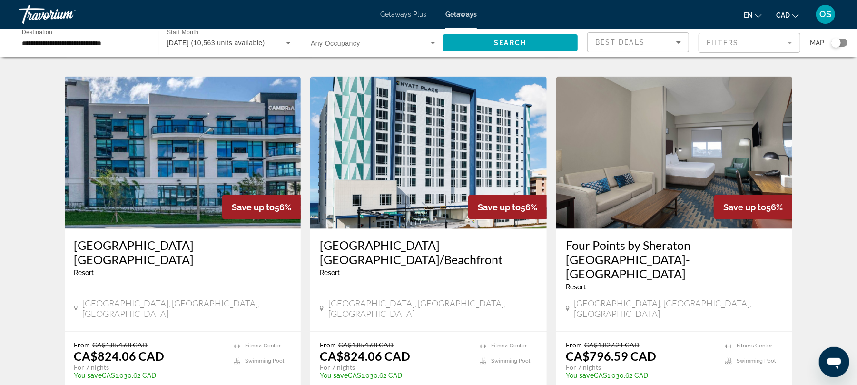
scroll to position [1063, 0]
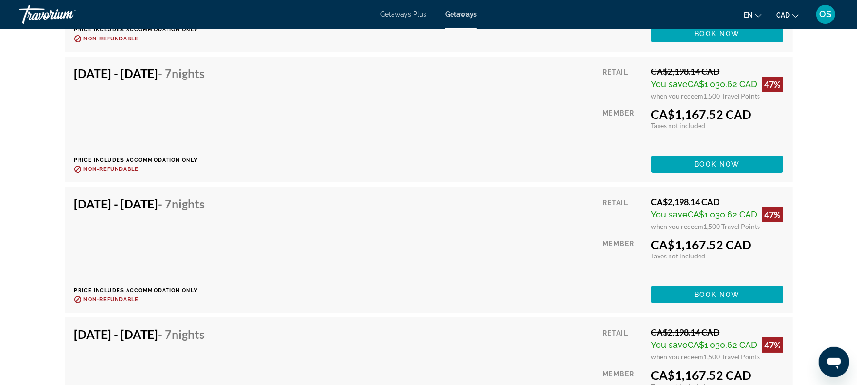
scroll to position [4910, 0]
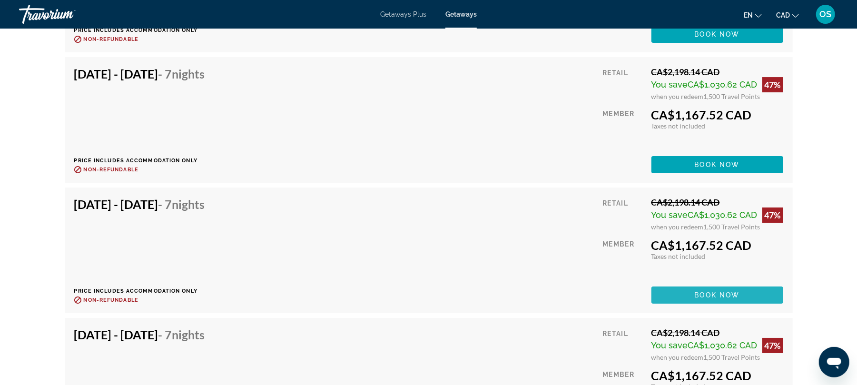
click at [728, 294] on span "Book now" at bounding box center [717, 295] width 45 height 8
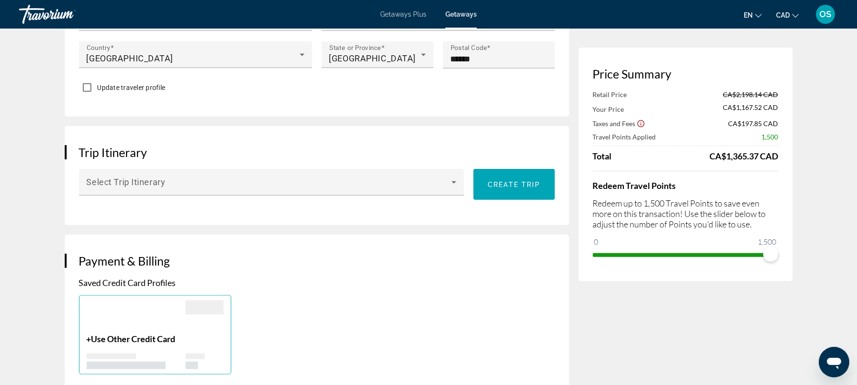
scroll to position [467, 0]
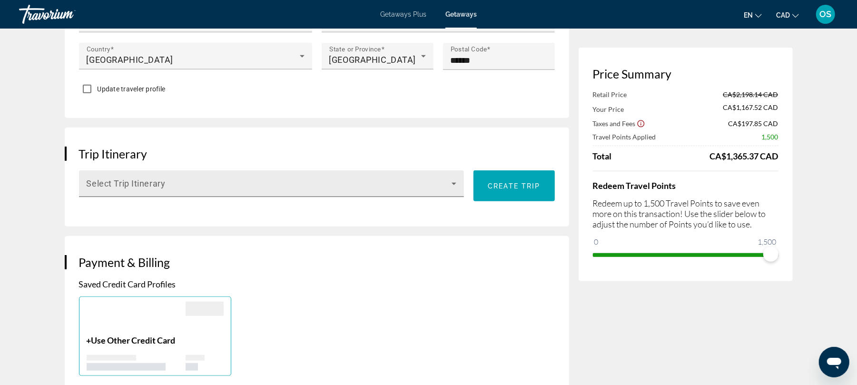
click at [454, 178] on icon "Main content" at bounding box center [453, 183] width 11 height 11
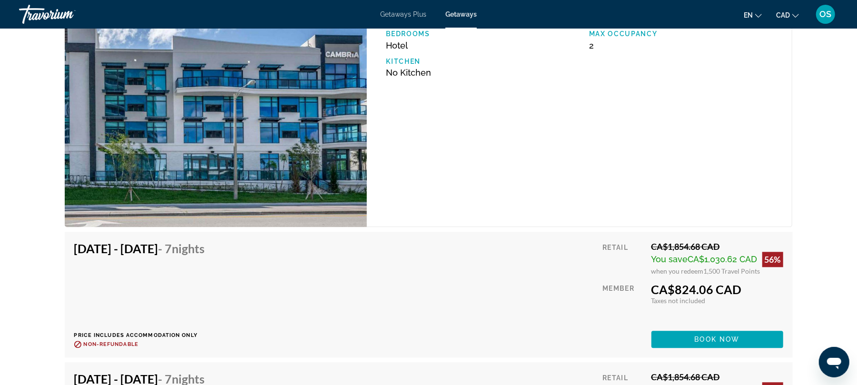
scroll to position [1398, 0]
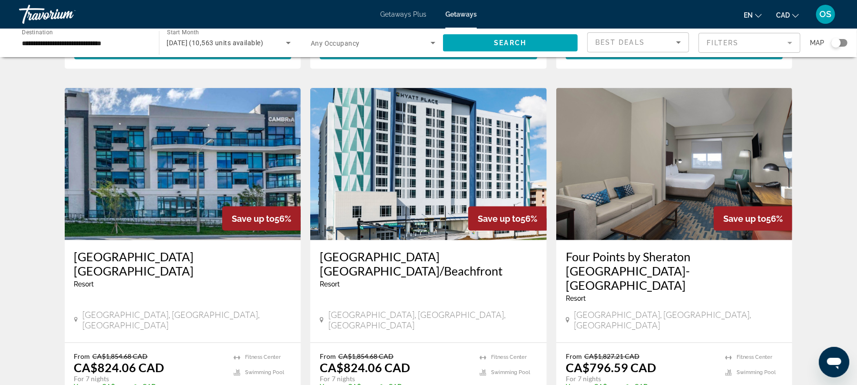
scroll to position [1051, 0]
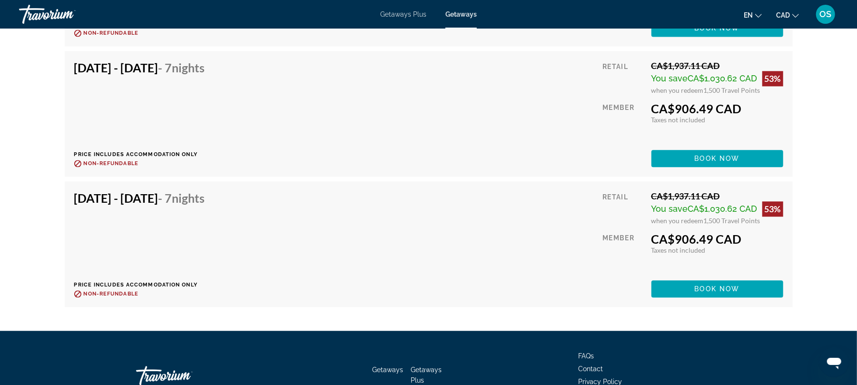
scroll to position [6628, 0]
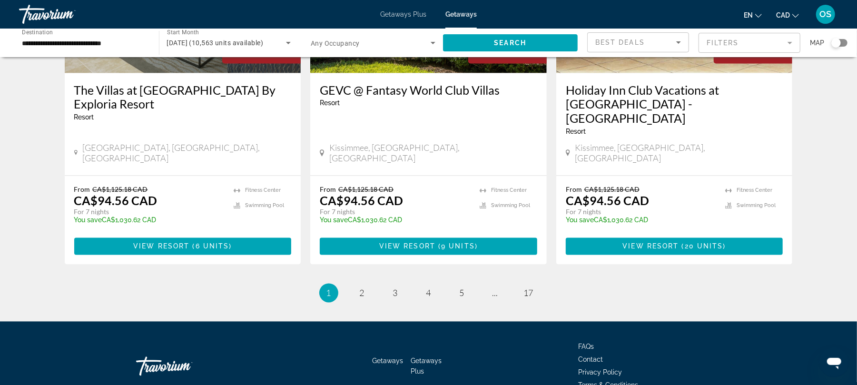
scroll to position [1198, 0]
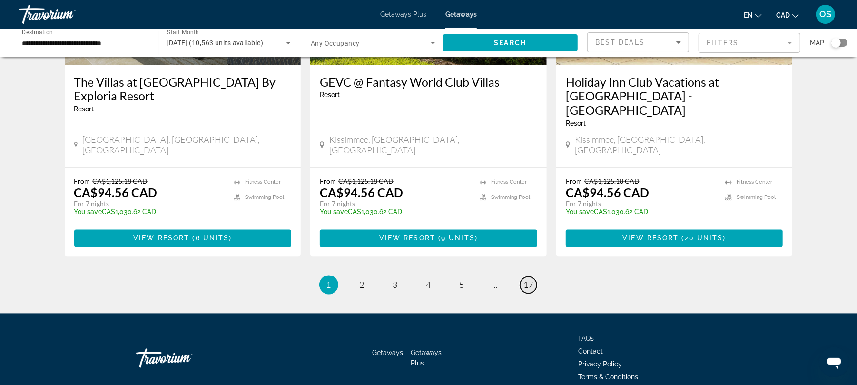
click at [531, 280] on span "17" at bounding box center [529, 285] width 10 height 10
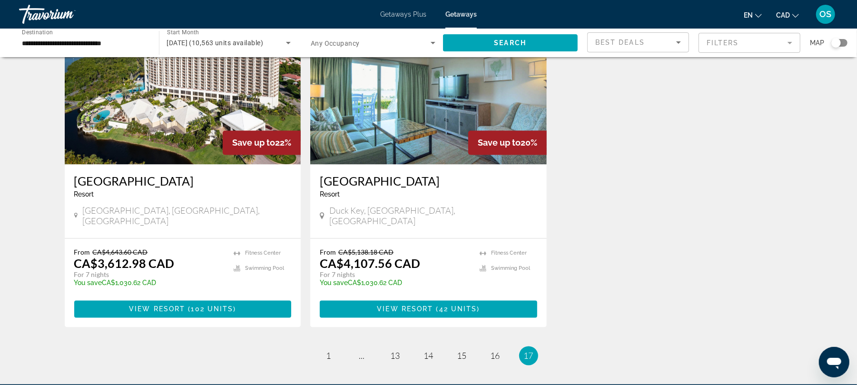
scroll to position [1165, 0]
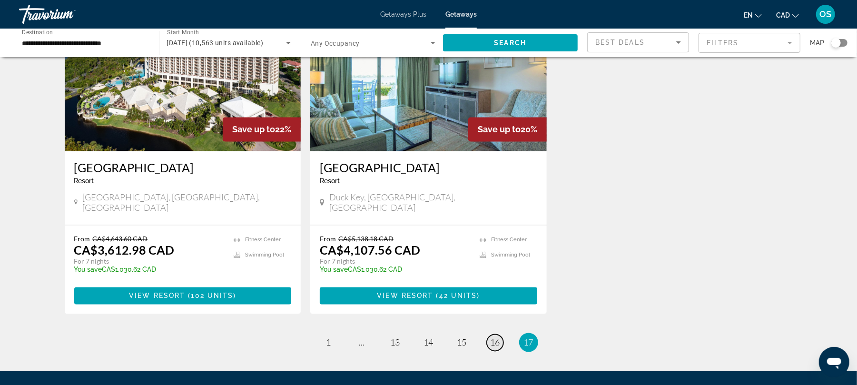
click at [492, 337] on span "16" at bounding box center [496, 342] width 10 height 10
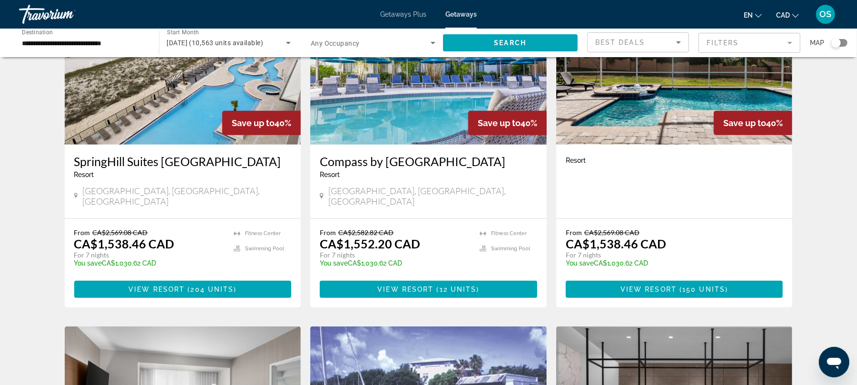
scroll to position [372, 0]
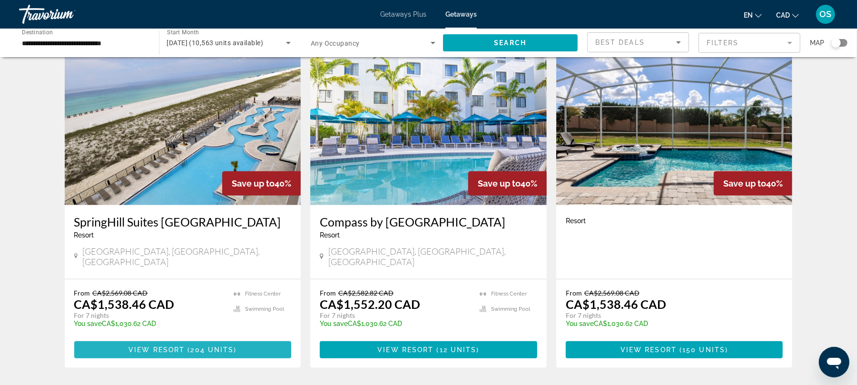
click at [267, 338] on span "Main content" at bounding box center [182, 349] width 217 height 23
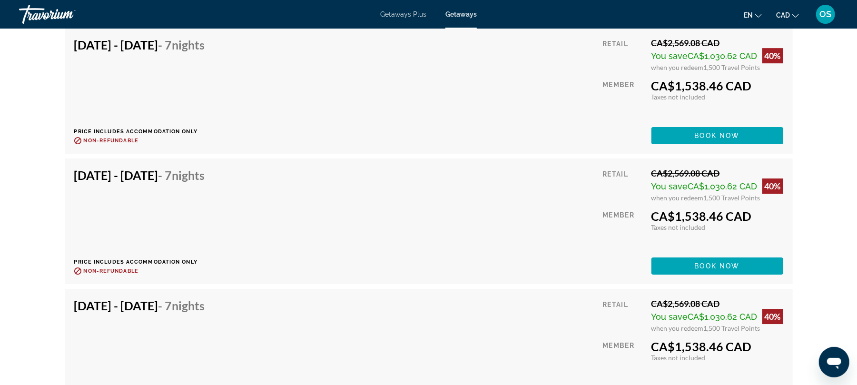
scroll to position [4728, 0]
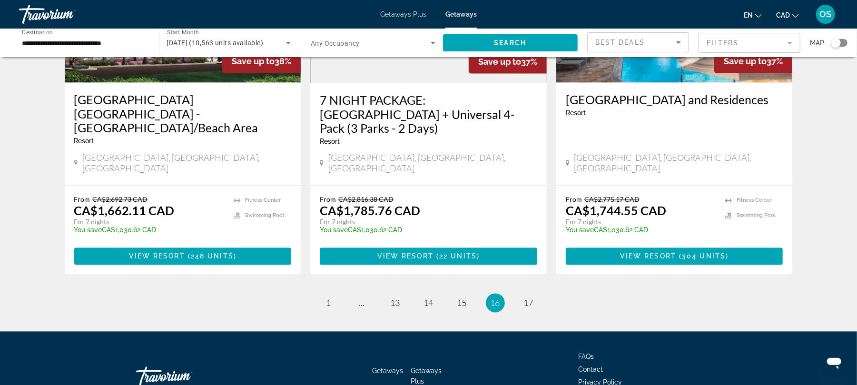
scroll to position [1170, 0]
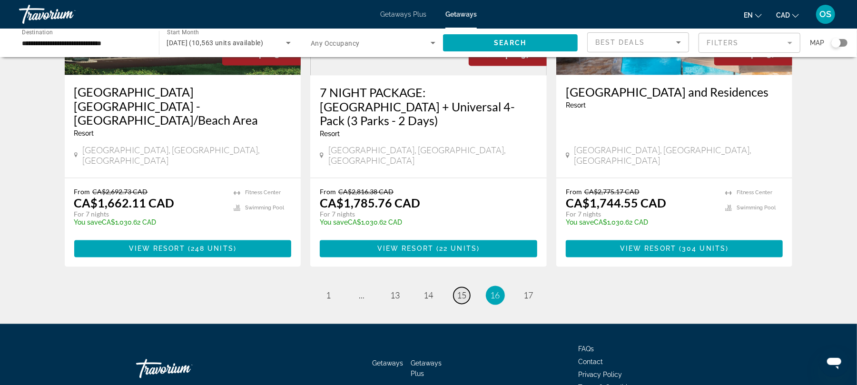
click at [461, 290] on span "15" at bounding box center [462, 295] width 10 height 10
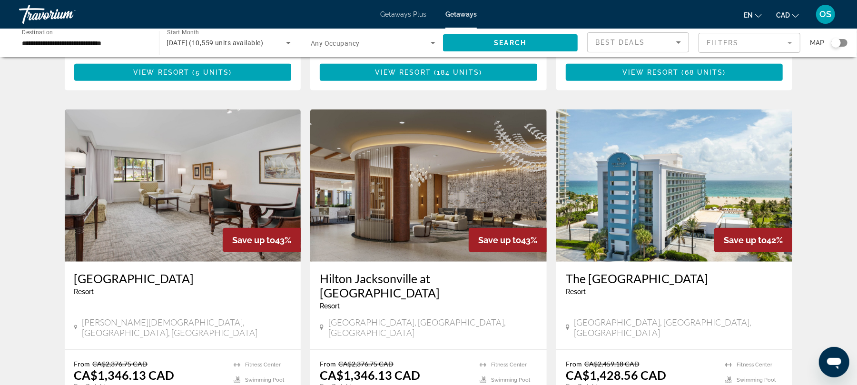
scroll to position [678, 0]
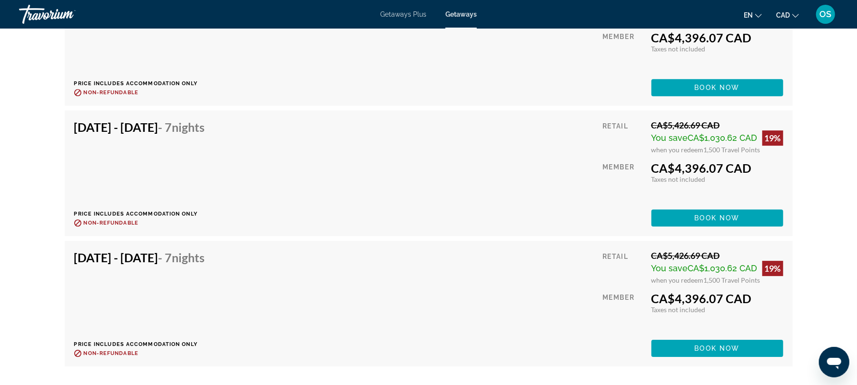
scroll to position [9725, 0]
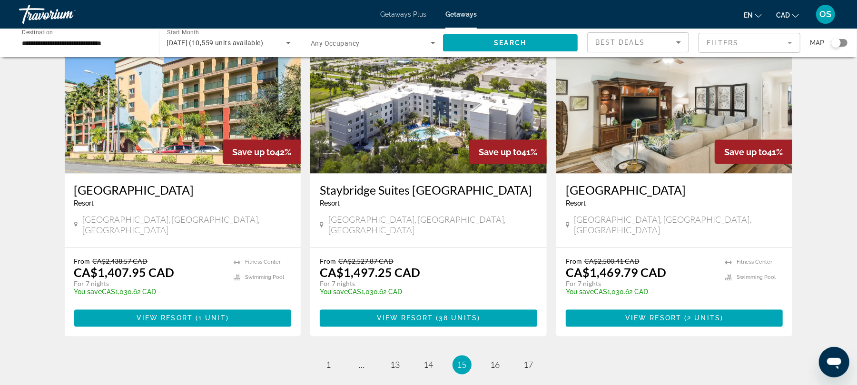
scroll to position [1169, 0]
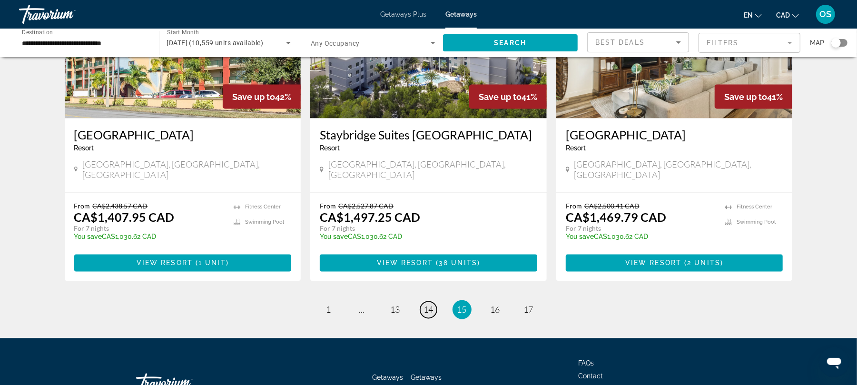
click at [429, 305] on span "14" at bounding box center [429, 310] width 10 height 10
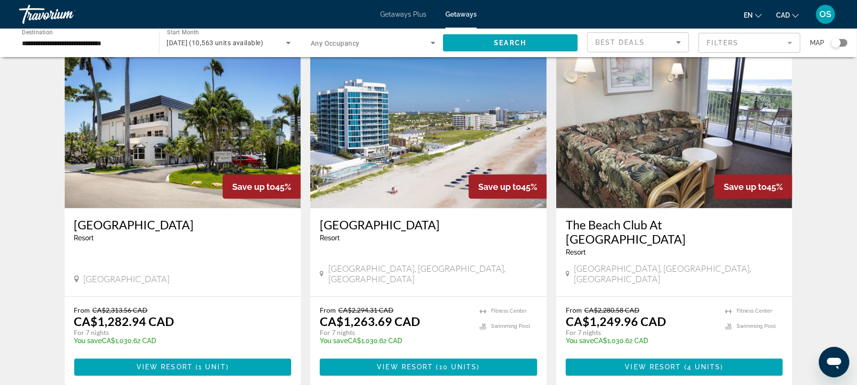
scroll to position [1078, 0]
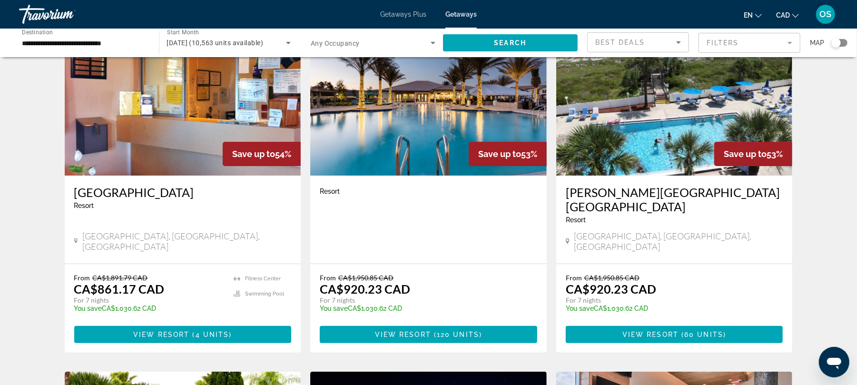
scroll to position [67, 0]
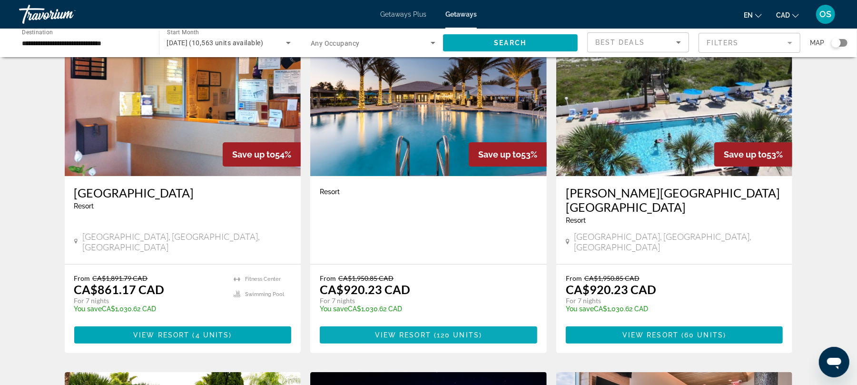
click at [424, 331] on span "View Resort" at bounding box center [403, 335] width 56 height 8
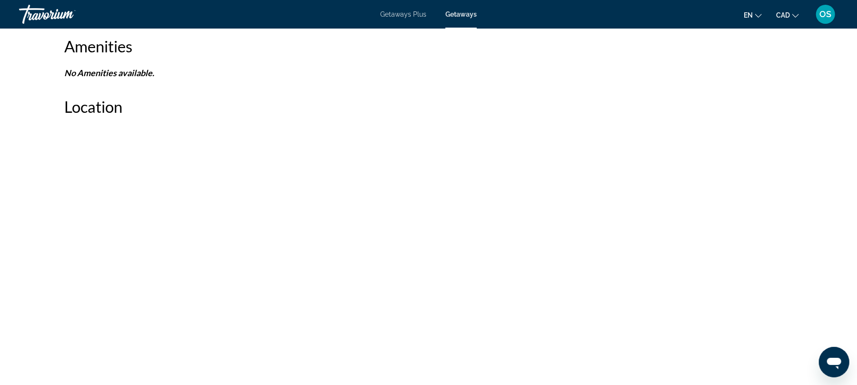
scroll to position [681, 0]
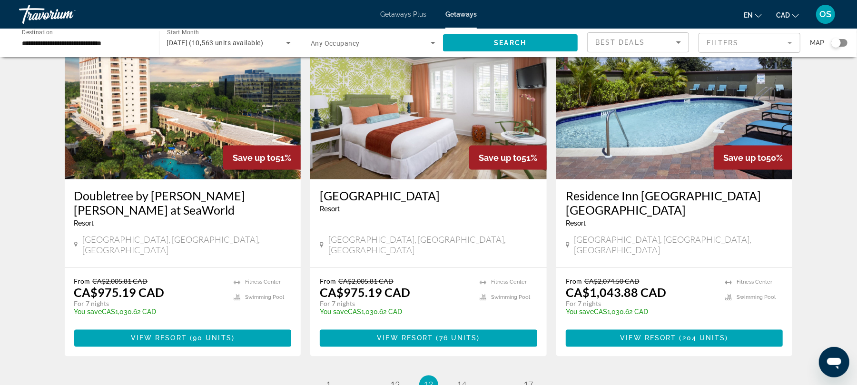
scroll to position [1182, 0]
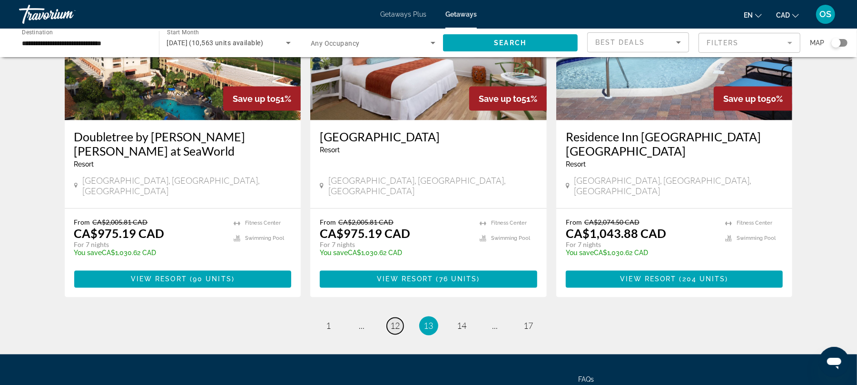
click at [396, 321] on span "12" at bounding box center [396, 326] width 10 height 10
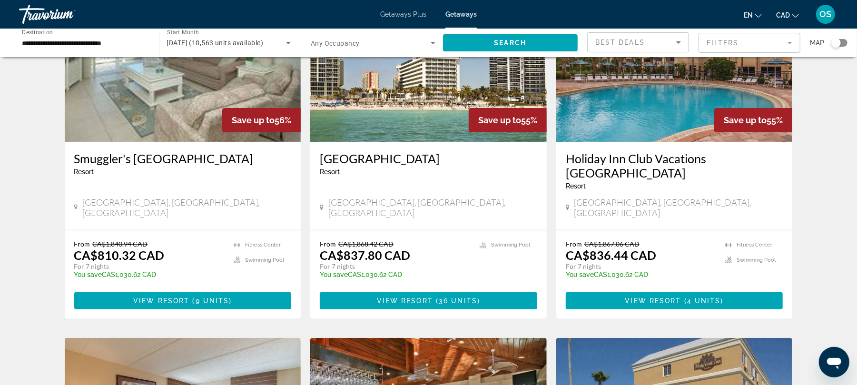
scroll to position [81, 0]
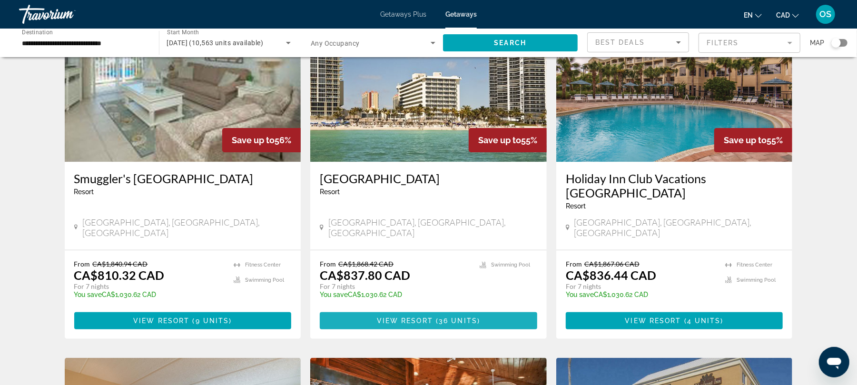
click at [372, 309] on span "Main content" at bounding box center [428, 320] width 217 height 23
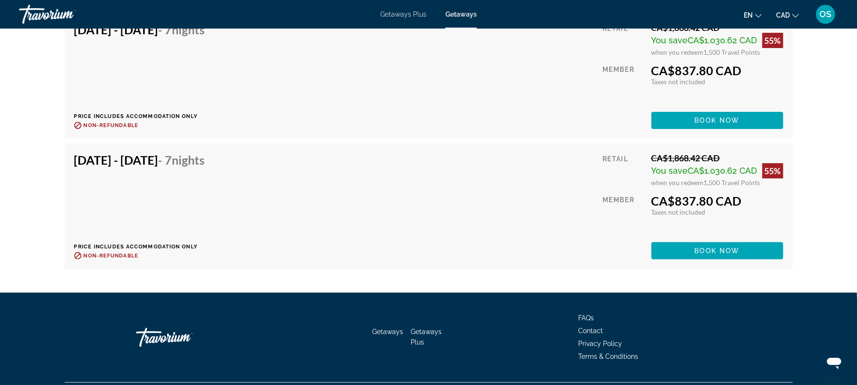
scroll to position [2748, 0]
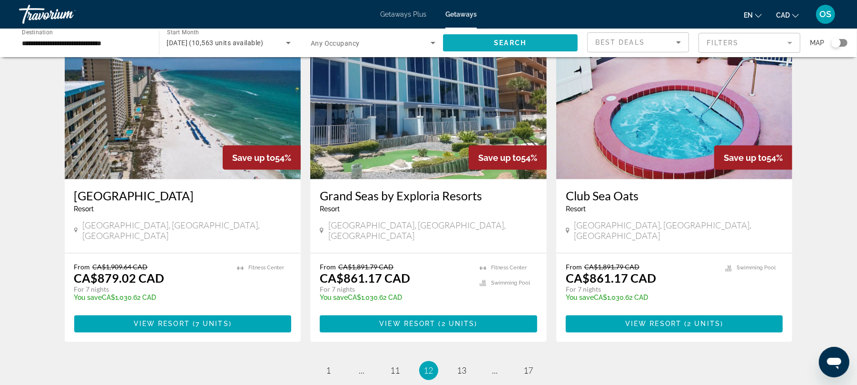
scroll to position [1111, 0]
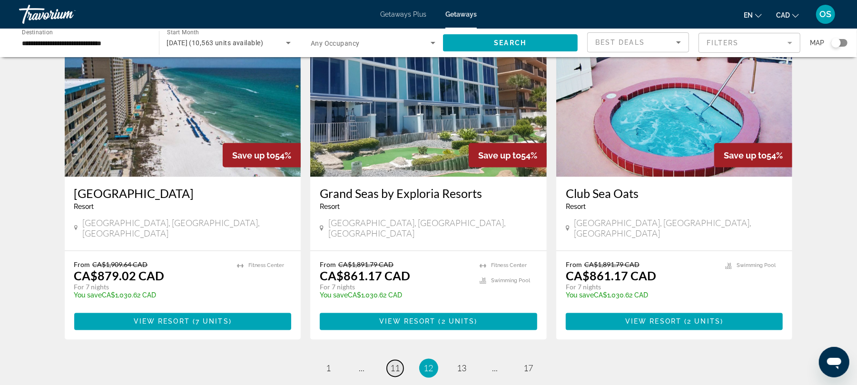
click at [394, 363] on span "11" at bounding box center [396, 368] width 10 height 10
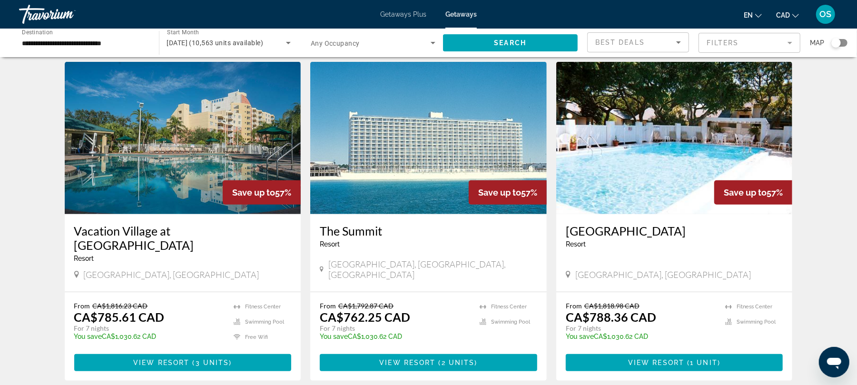
scroll to position [376, 0]
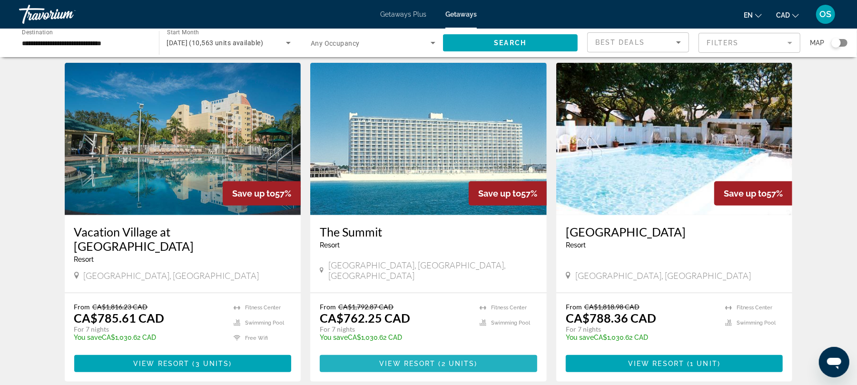
click at [372, 352] on span "Main content" at bounding box center [428, 363] width 217 height 23
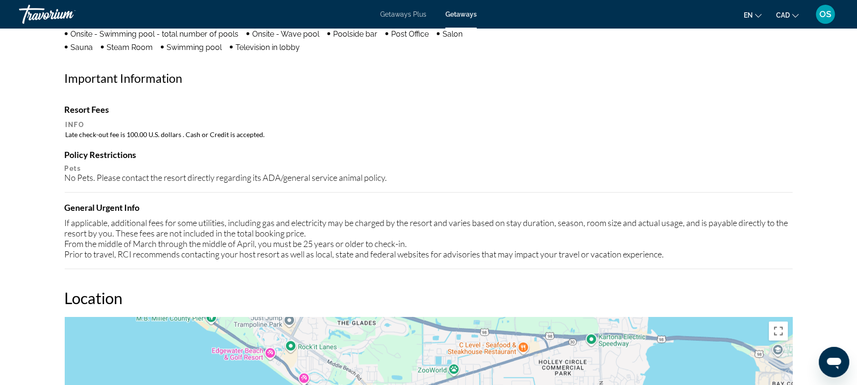
scroll to position [754, 0]
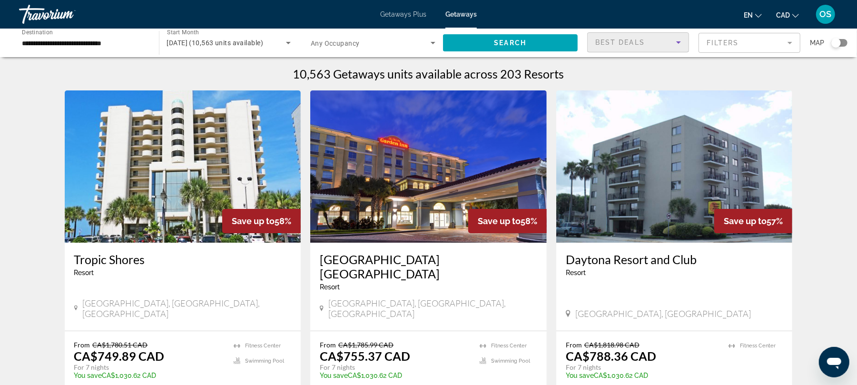
click at [678, 40] on icon "Sort by" at bounding box center [678, 42] width 11 height 11
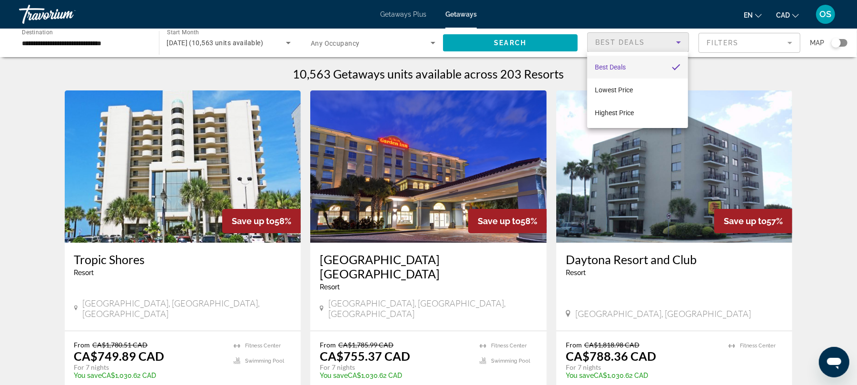
click at [789, 41] on div at bounding box center [428, 192] width 857 height 385
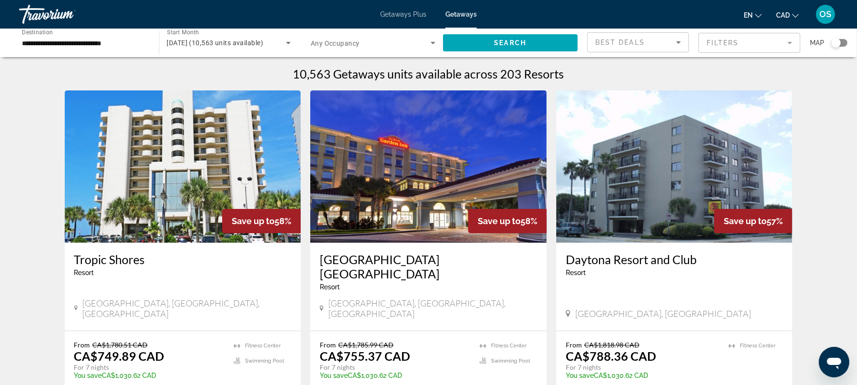
click at [789, 41] on mat-form-field "Filters" at bounding box center [750, 43] width 102 height 20
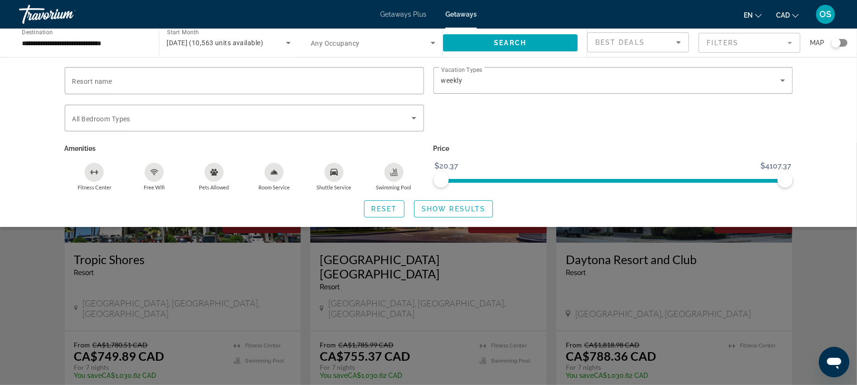
click at [276, 176] on div "Room Service" at bounding box center [274, 172] width 19 height 19
click at [475, 208] on span "Show Results" at bounding box center [454, 209] width 64 height 8
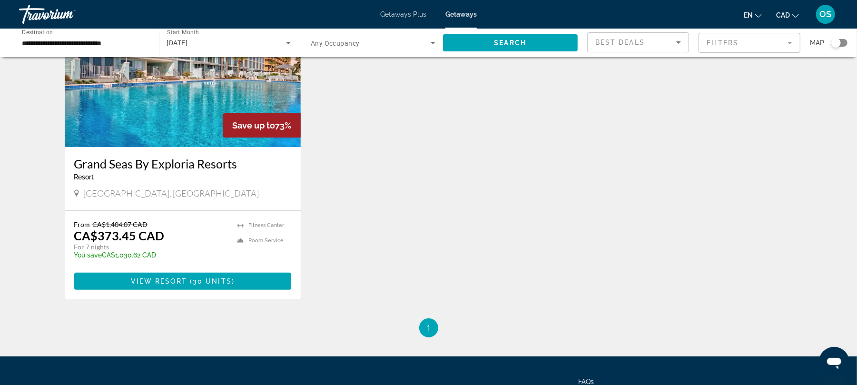
scroll to position [97, 0]
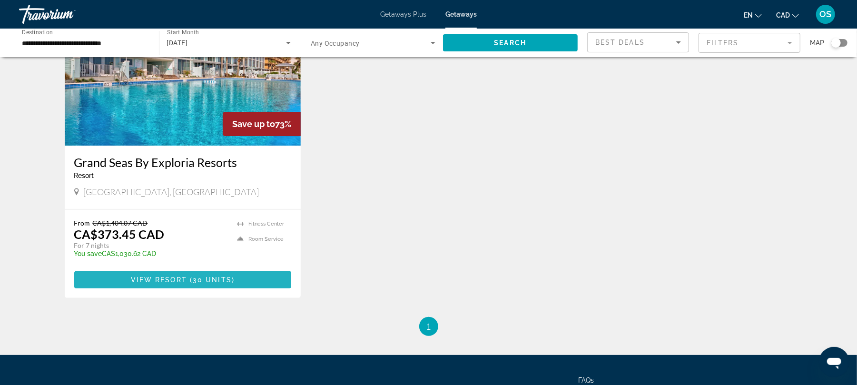
click at [222, 276] on span "30 units" at bounding box center [212, 280] width 39 height 8
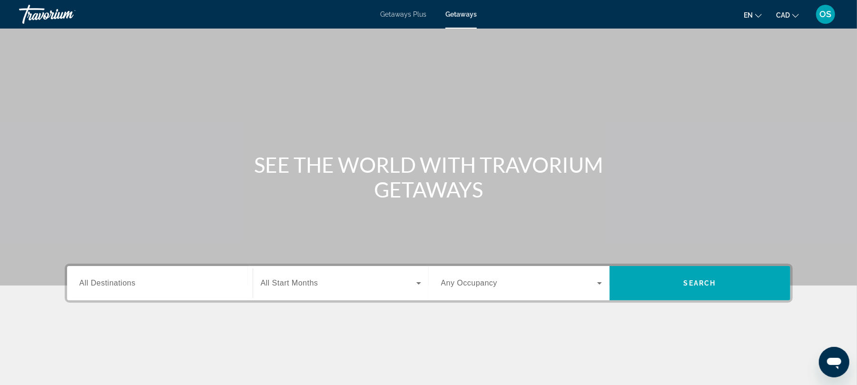
click at [120, 284] on span "All Destinations" at bounding box center [107, 283] width 56 height 8
click at [120, 284] on input "Destination All Destinations" at bounding box center [159, 283] width 161 height 11
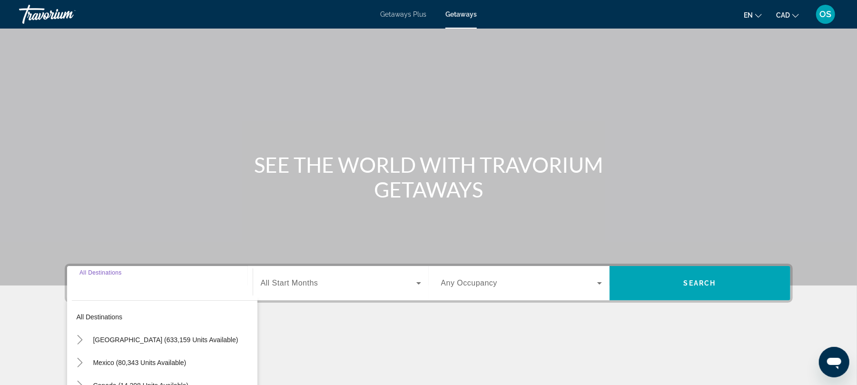
scroll to position [128, 0]
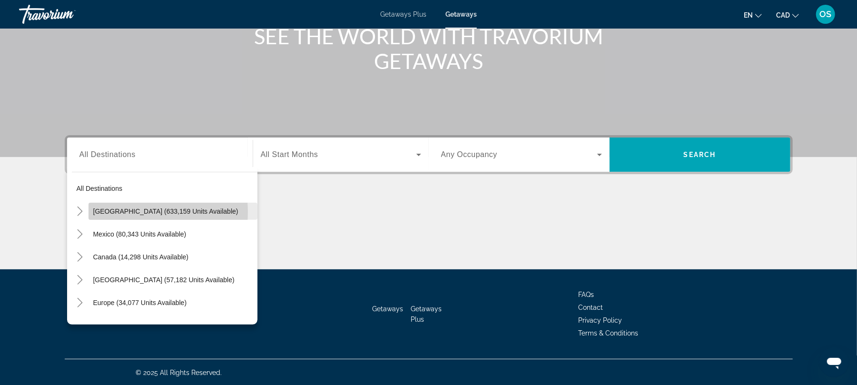
click at [128, 211] on span "[GEOGRAPHIC_DATA] (633,159 units available)" at bounding box center [165, 211] width 145 height 8
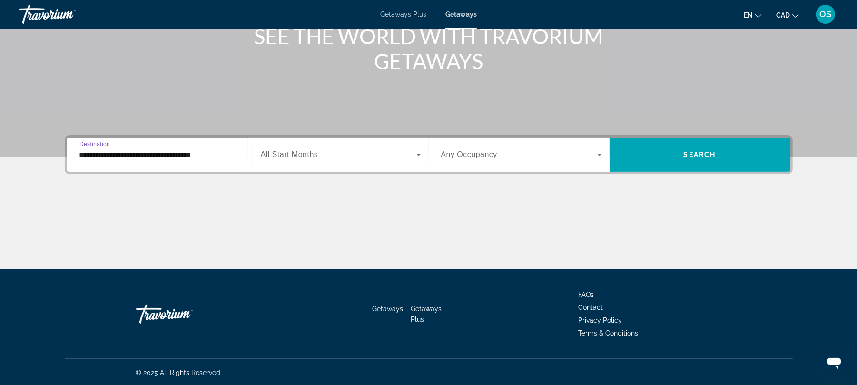
click at [129, 153] on input "**********" at bounding box center [159, 154] width 161 height 11
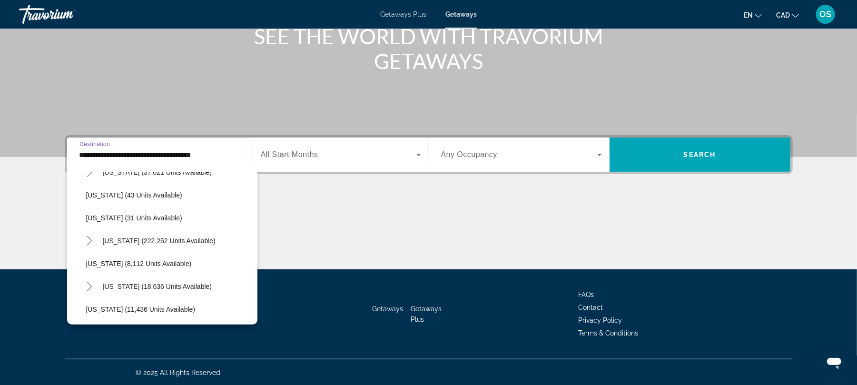
scroll to position [132, 0]
click at [118, 244] on span "Search widget" at bounding box center [177, 238] width 159 height 23
type input "**********"
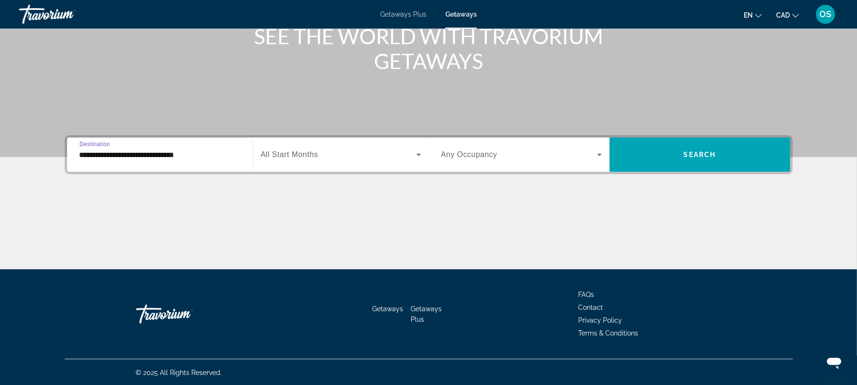
click at [417, 155] on icon "Search widget" at bounding box center [418, 154] width 11 height 11
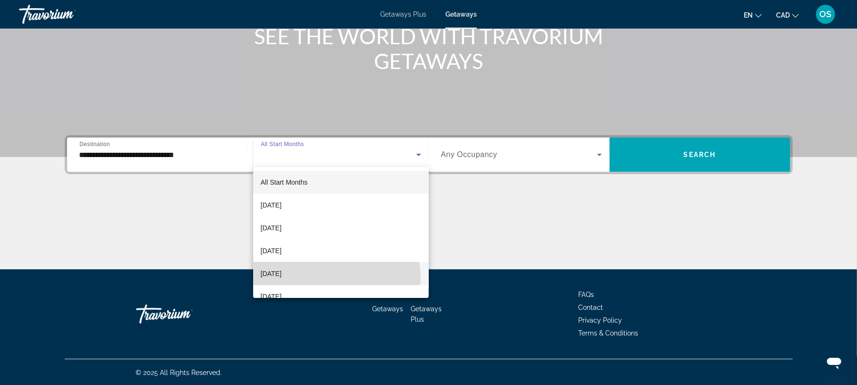
click at [335, 278] on mat-option "[DATE]" at bounding box center [341, 273] width 176 height 23
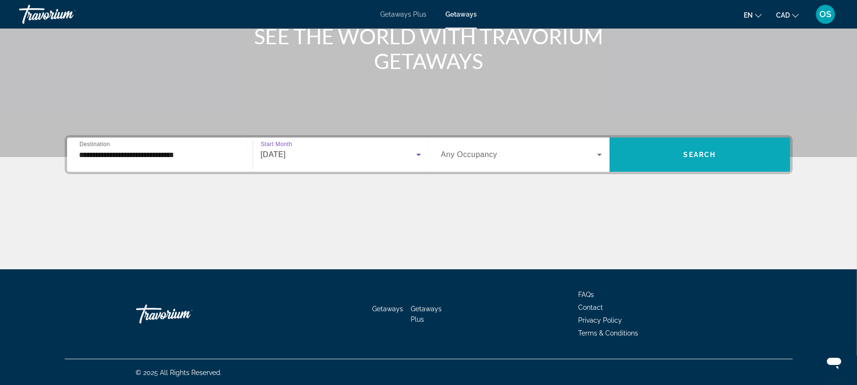
click at [695, 153] on span "Search" at bounding box center [700, 155] width 32 height 8
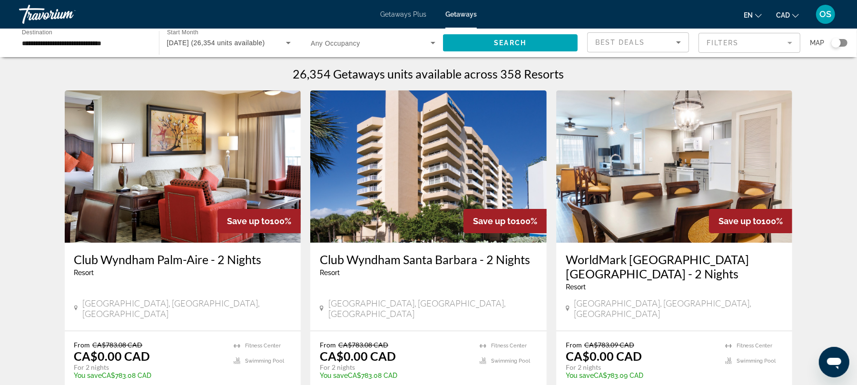
click at [680, 42] on icon "Sort by" at bounding box center [678, 42] width 11 height 11
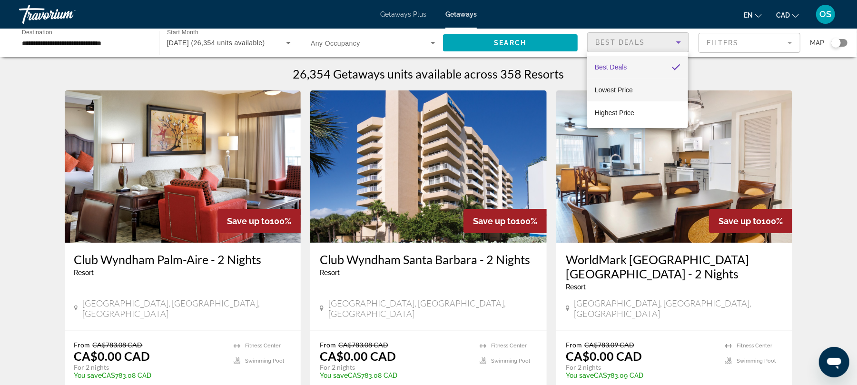
click at [628, 90] on span "Lowest Price" at bounding box center [614, 90] width 38 height 8
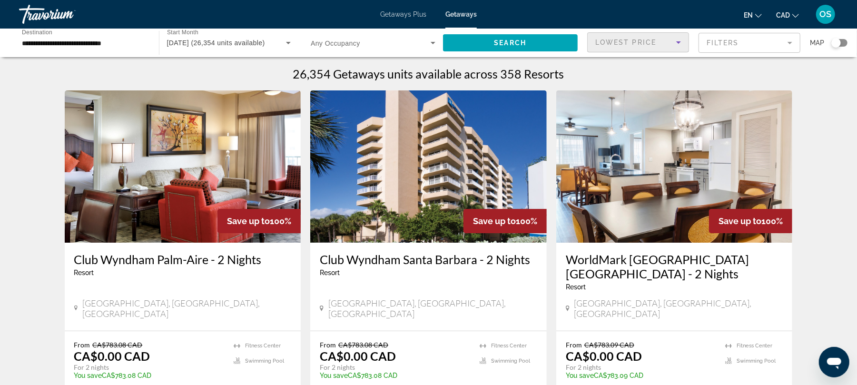
click at [789, 42] on mat-form-field "Filters" at bounding box center [750, 43] width 102 height 20
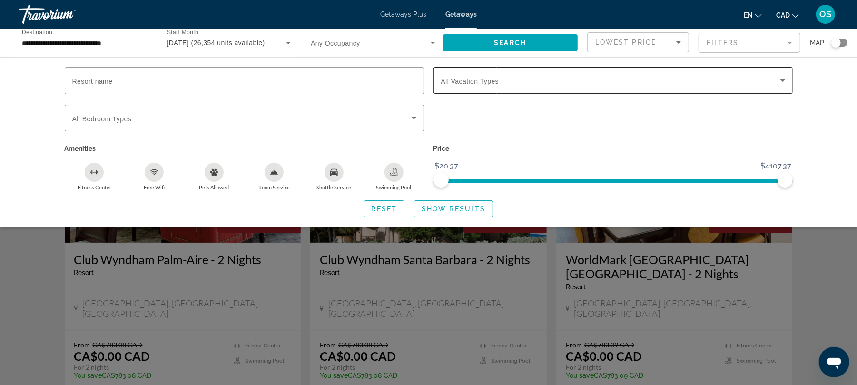
click at [782, 80] on icon "Search widget" at bounding box center [782, 80] width 5 height 2
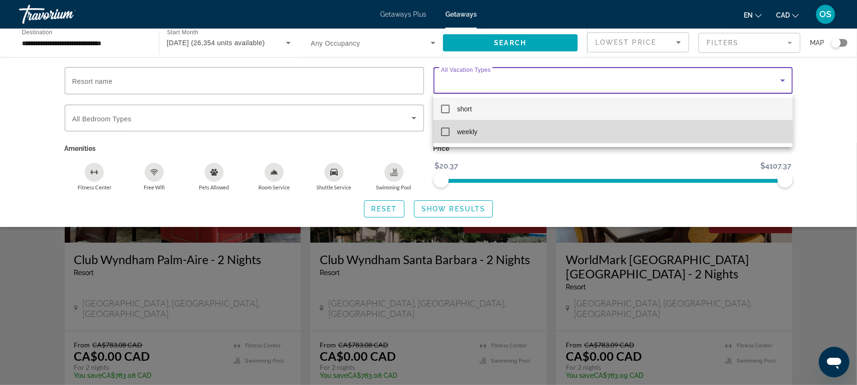
click at [444, 134] on mat-pseudo-checkbox at bounding box center [445, 132] width 9 height 9
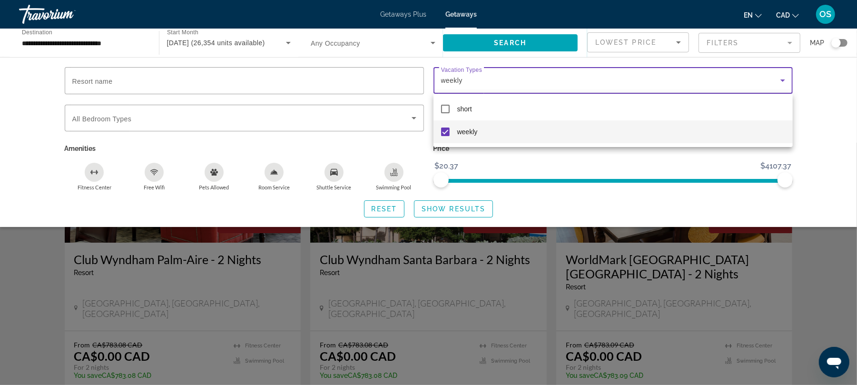
click at [275, 176] on div at bounding box center [428, 192] width 857 height 385
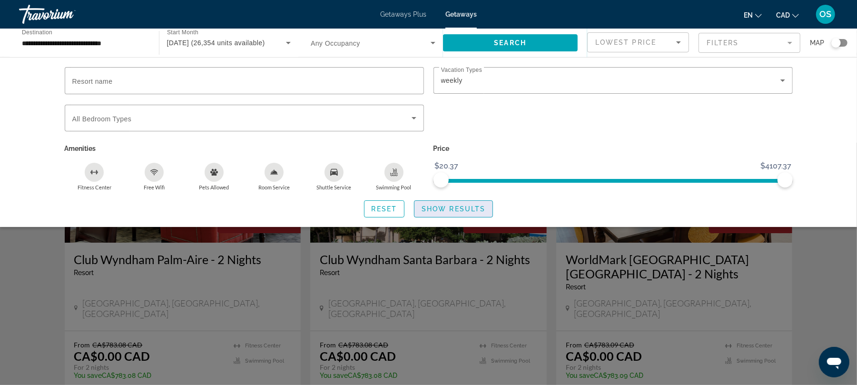
click at [474, 210] on span "Show Results" at bounding box center [454, 209] width 64 height 8
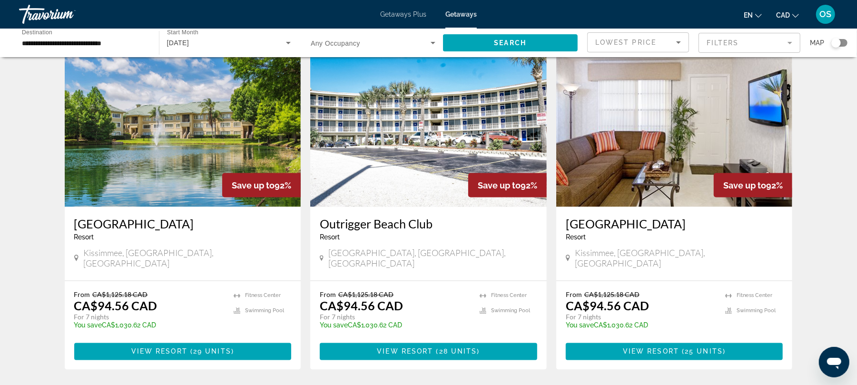
scroll to position [1042, 0]
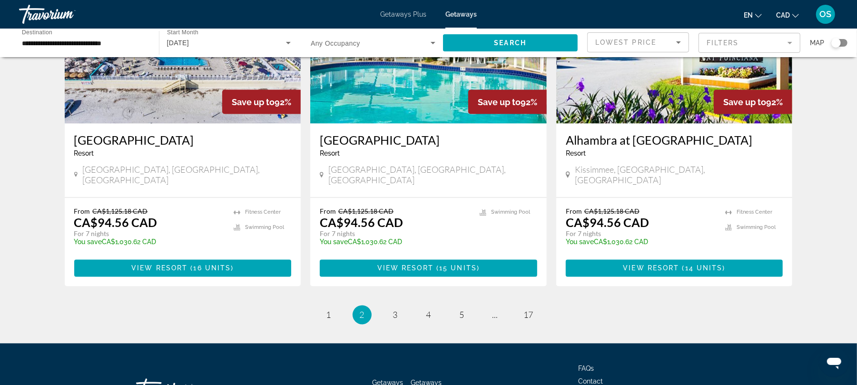
scroll to position [1169, 0]
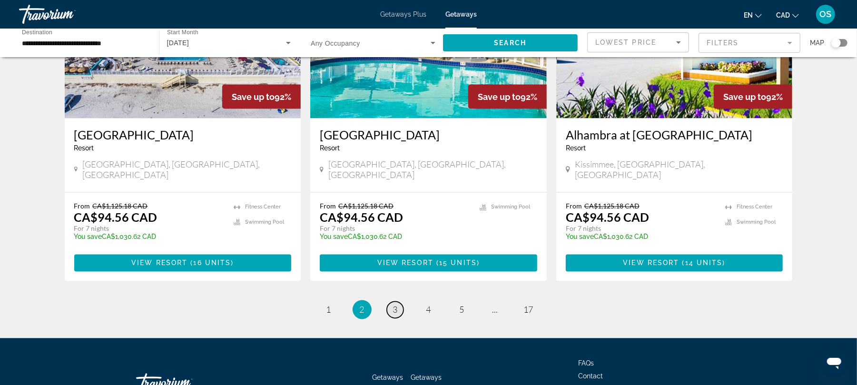
click at [396, 305] on span "3" at bounding box center [395, 310] width 5 height 10
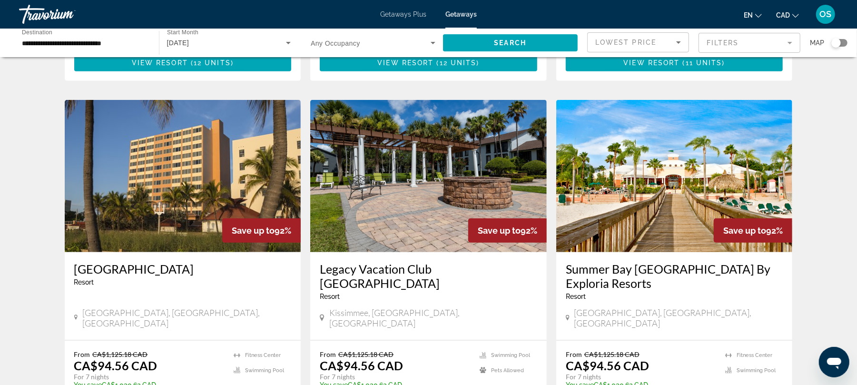
scroll to position [674, 0]
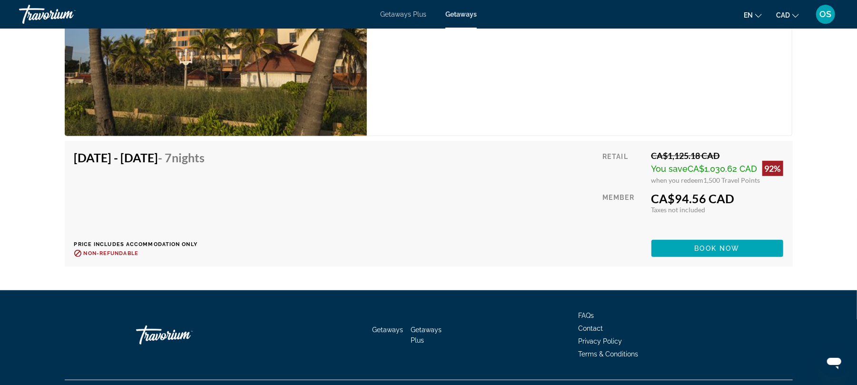
scroll to position [2957, 0]
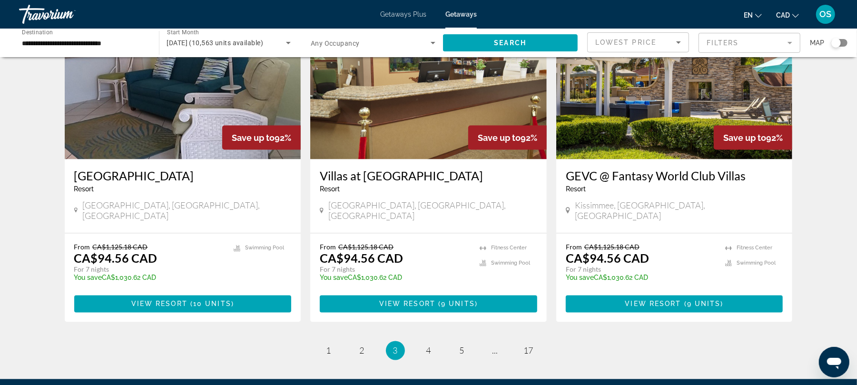
scroll to position [1154, 0]
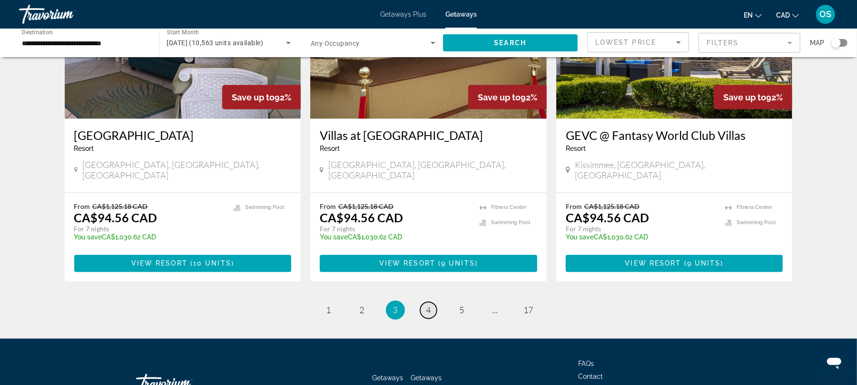
click at [427, 305] on span "4" at bounding box center [428, 310] width 5 height 10
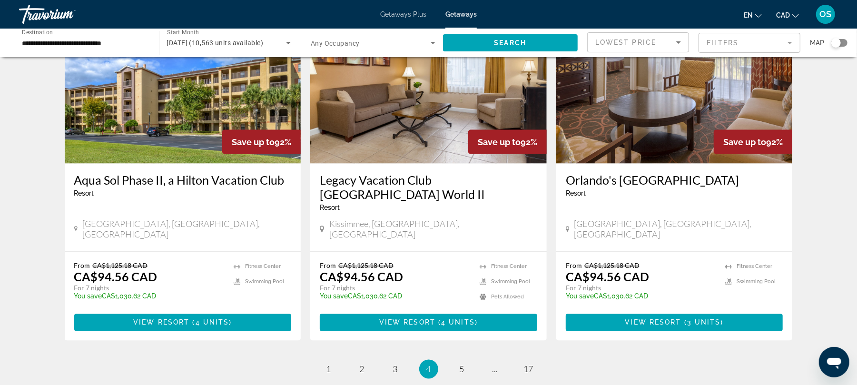
scroll to position [1167, 0]
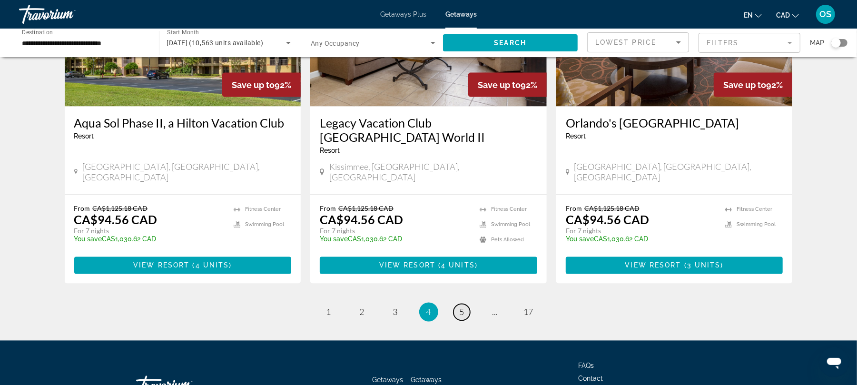
click at [463, 307] on span "5" at bounding box center [462, 312] width 5 height 10
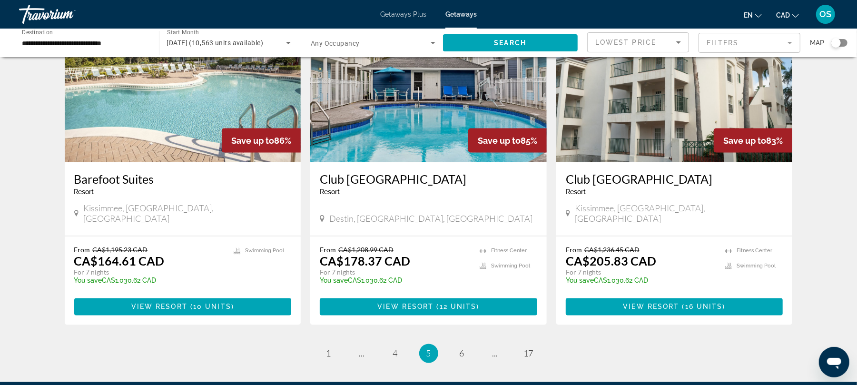
scroll to position [1097, 0]
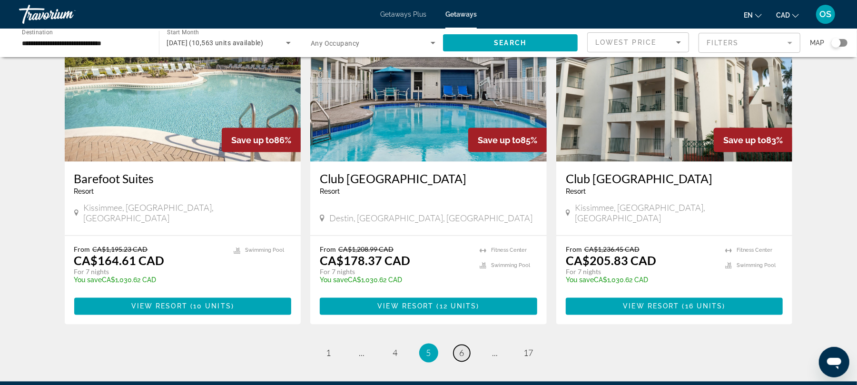
click at [461, 348] on span "6" at bounding box center [462, 353] width 5 height 10
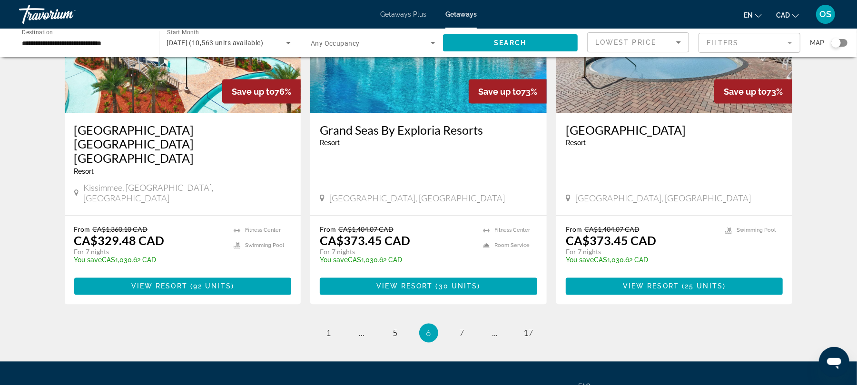
scroll to position [1166, 0]
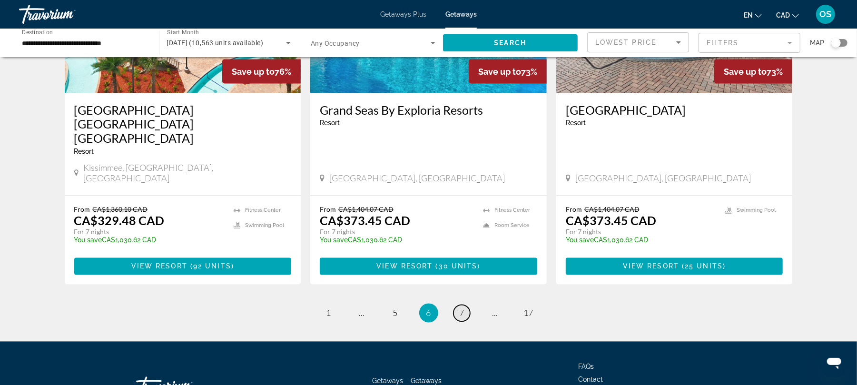
click at [463, 308] on span "7" at bounding box center [462, 313] width 5 height 10
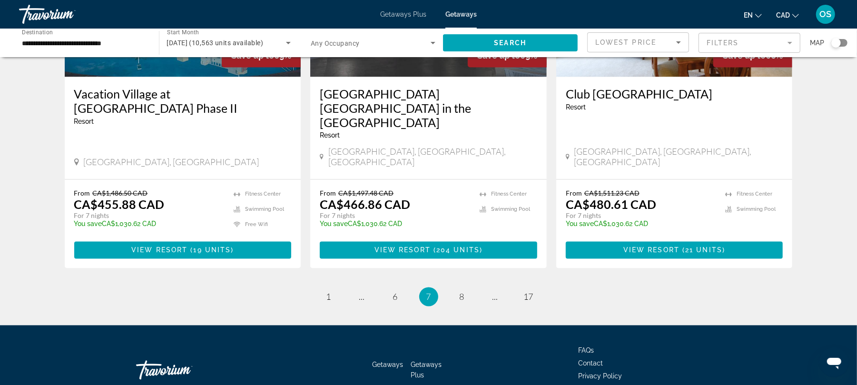
scroll to position [1169, 0]
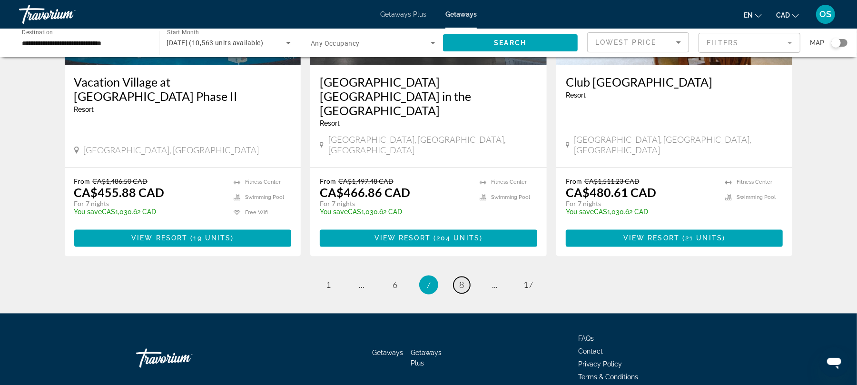
click at [462, 280] on span "8" at bounding box center [462, 285] width 5 height 10
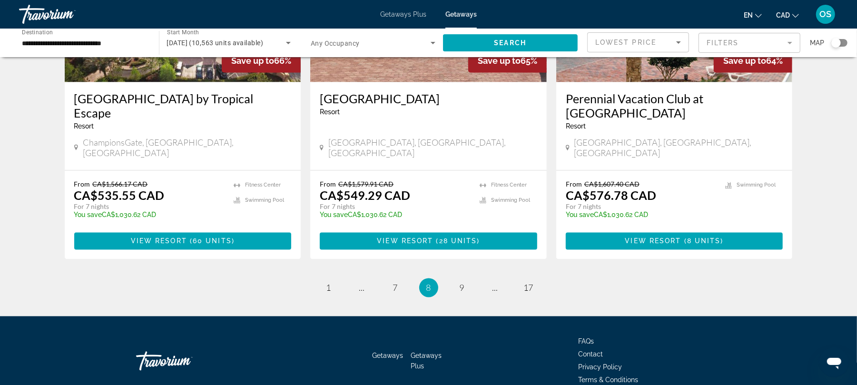
scroll to position [1213, 0]
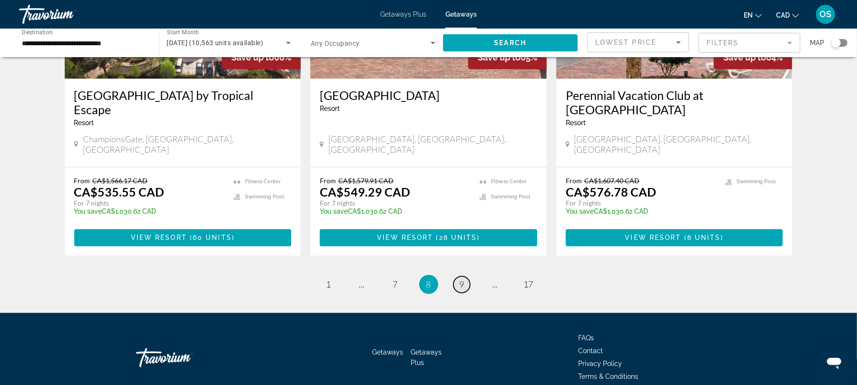
click at [461, 279] on span "9" at bounding box center [462, 284] width 5 height 10
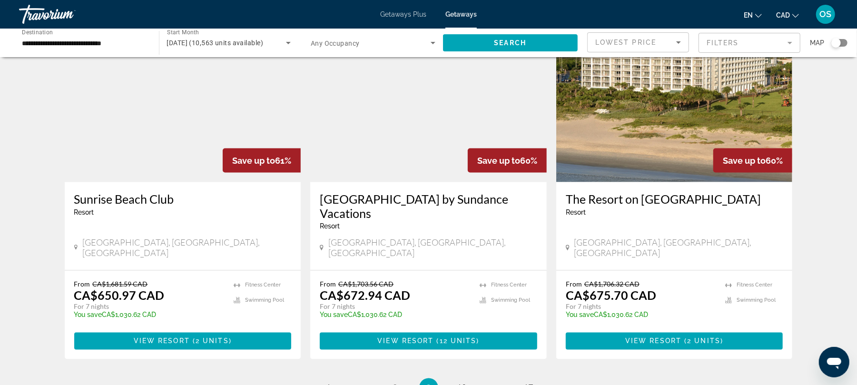
scroll to position [1068, 0]
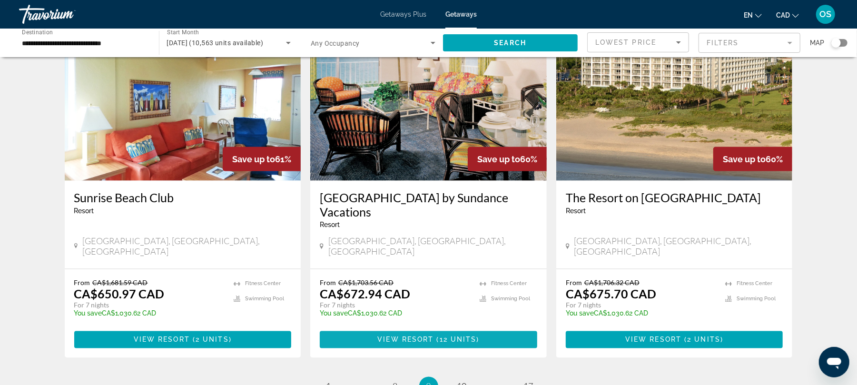
click at [423, 336] on span "View Resort" at bounding box center [405, 340] width 56 height 8
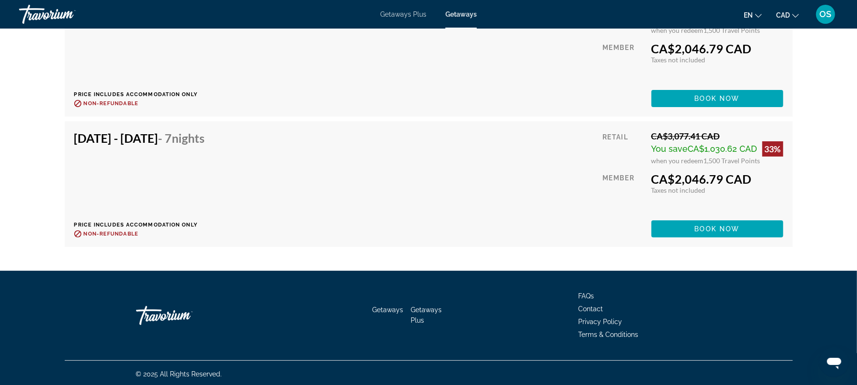
scroll to position [2671, 0]
